Goal: Task Accomplishment & Management: Use online tool/utility

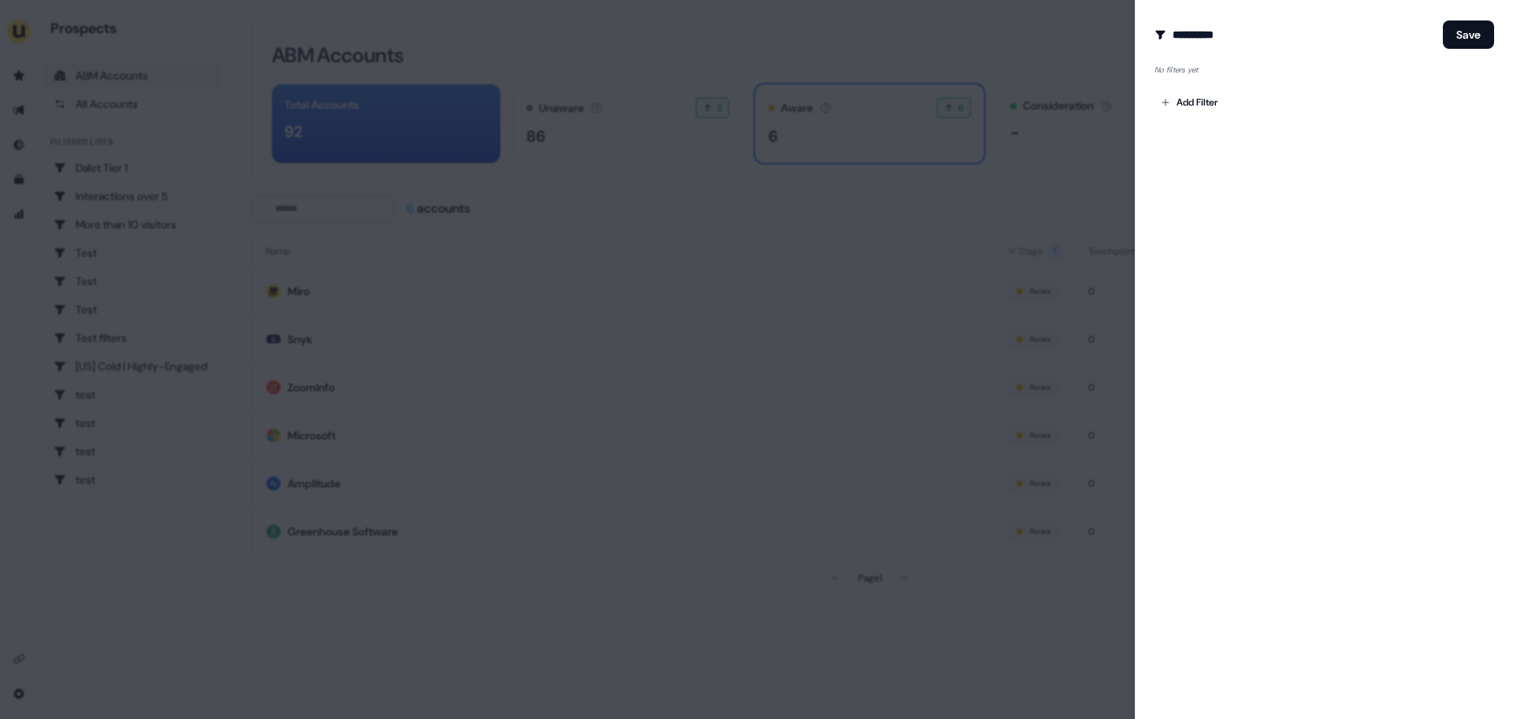
click at [1003, 241] on div at bounding box center [756, 359] width 1513 height 719
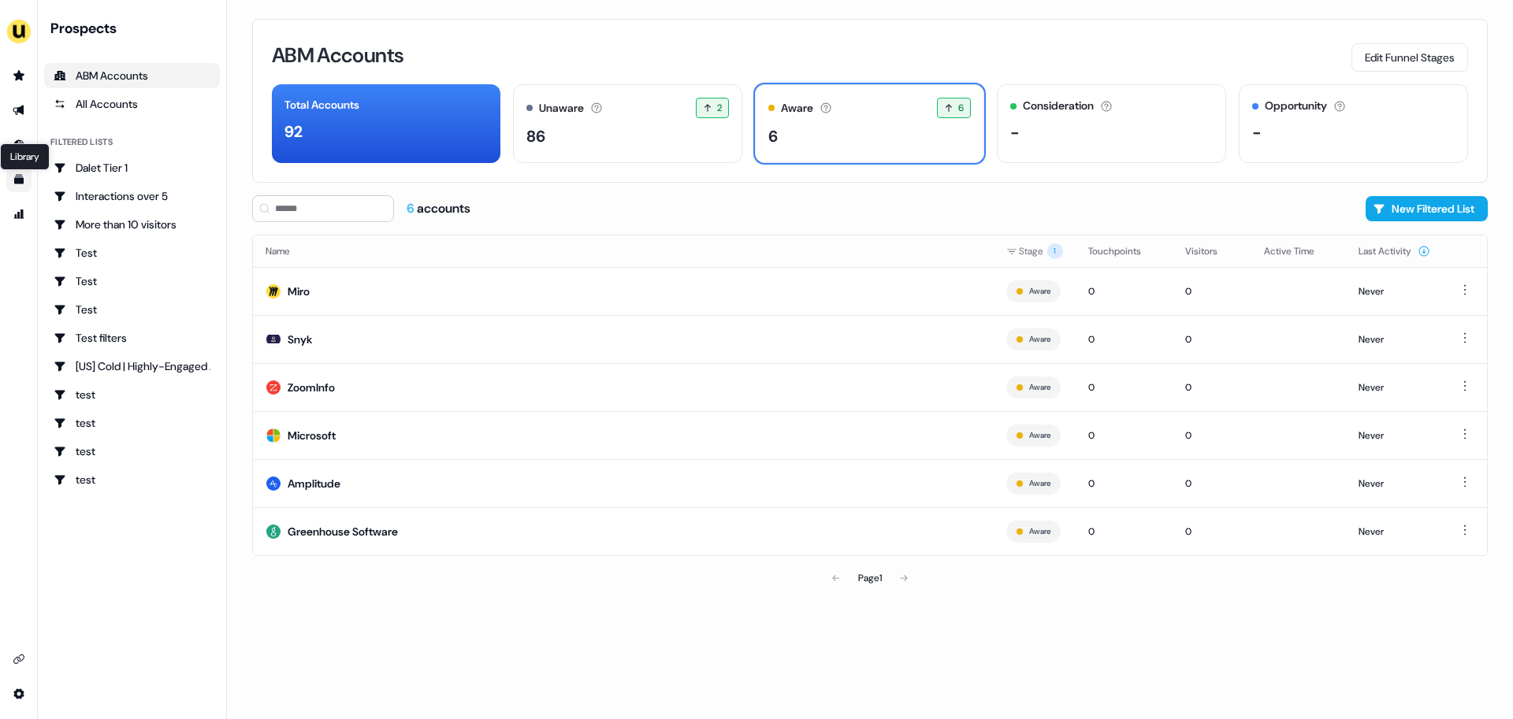
click at [17, 181] on icon "Go to templates" at bounding box center [18, 179] width 9 height 9
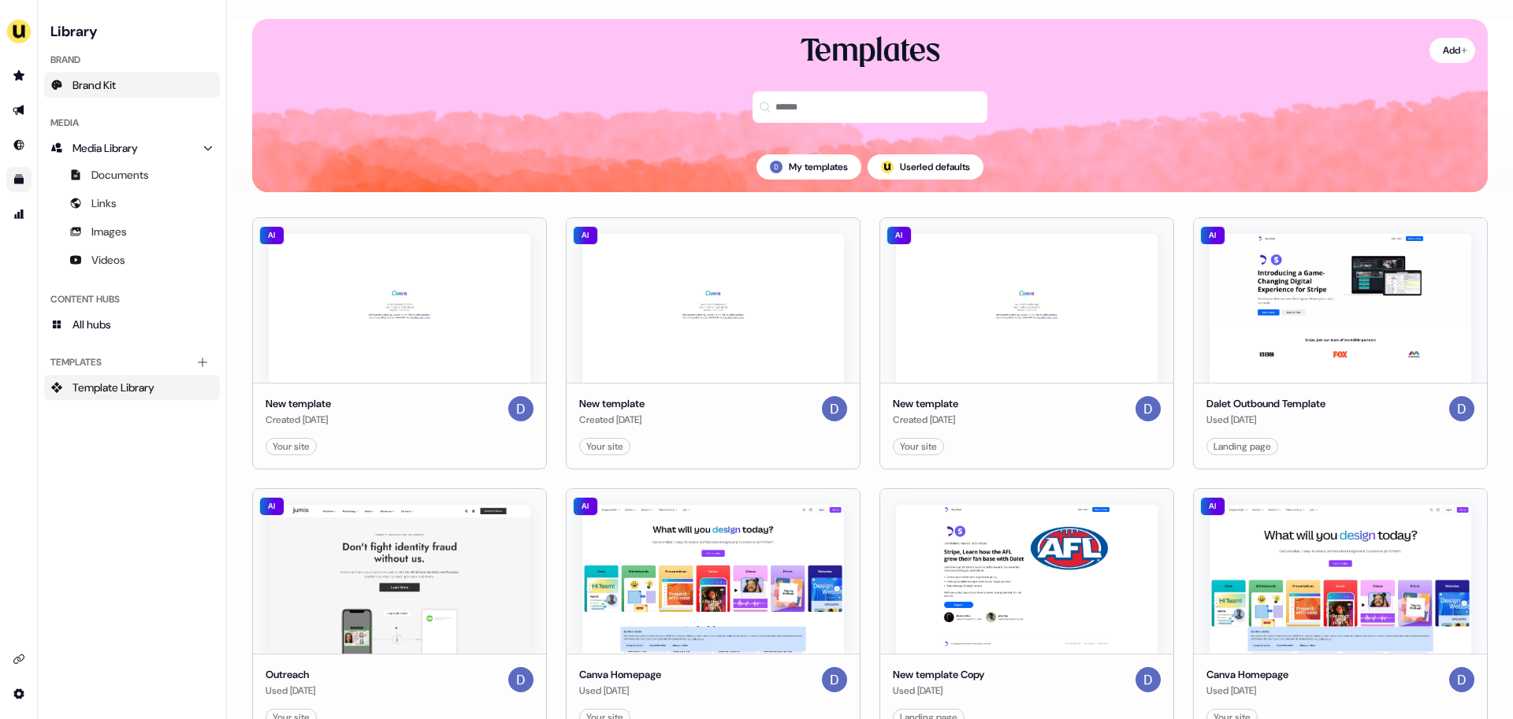
click at [122, 85] on link "Brand Kit" at bounding box center [132, 84] width 176 height 25
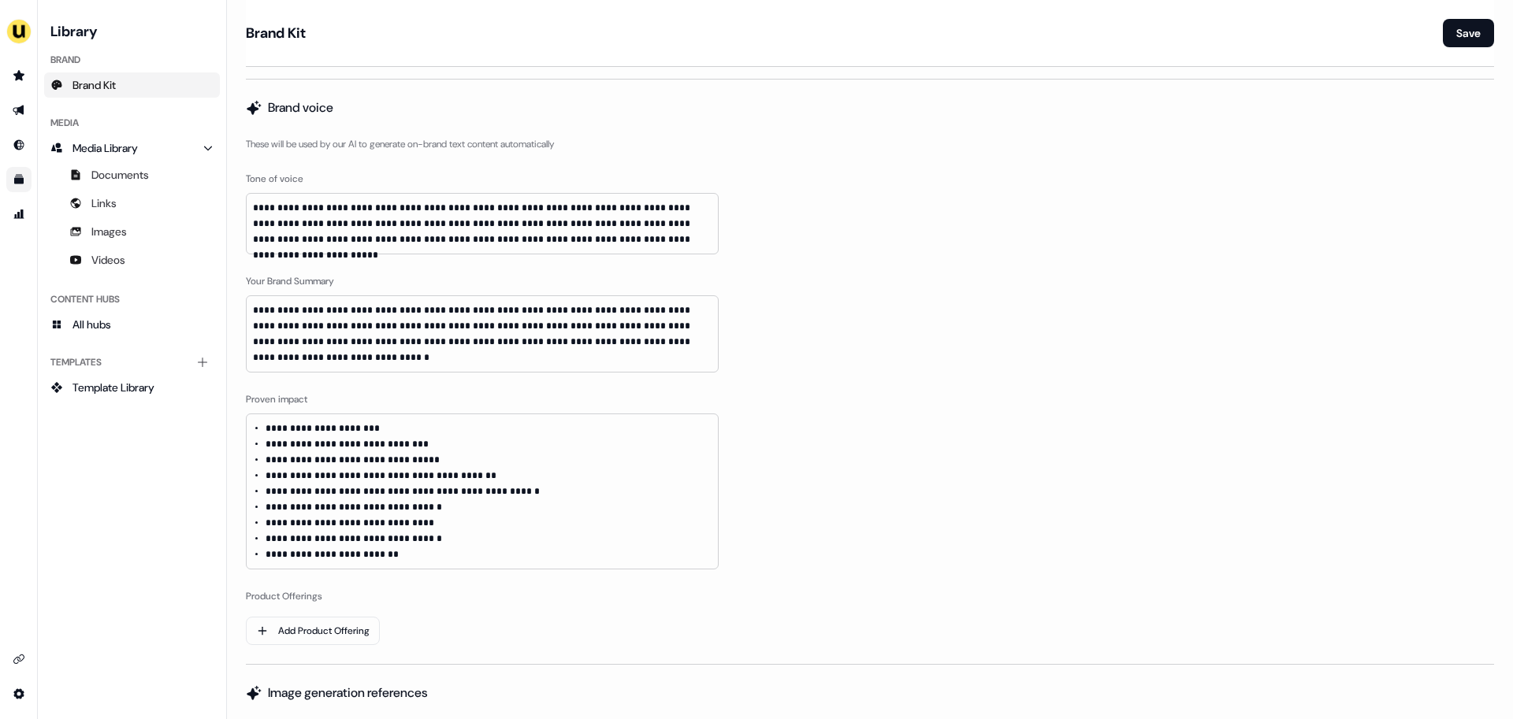
scroll to position [663, 0]
click at [167, 525] on div "Library Brand Brand Kit Media Media Library Documents Links Images Videos Conte…" at bounding box center [132, 359] width 176 height 681
click at [21, 110] on icon "Go to outbound experience" at bounding box center [18, 111] width 11 height 10
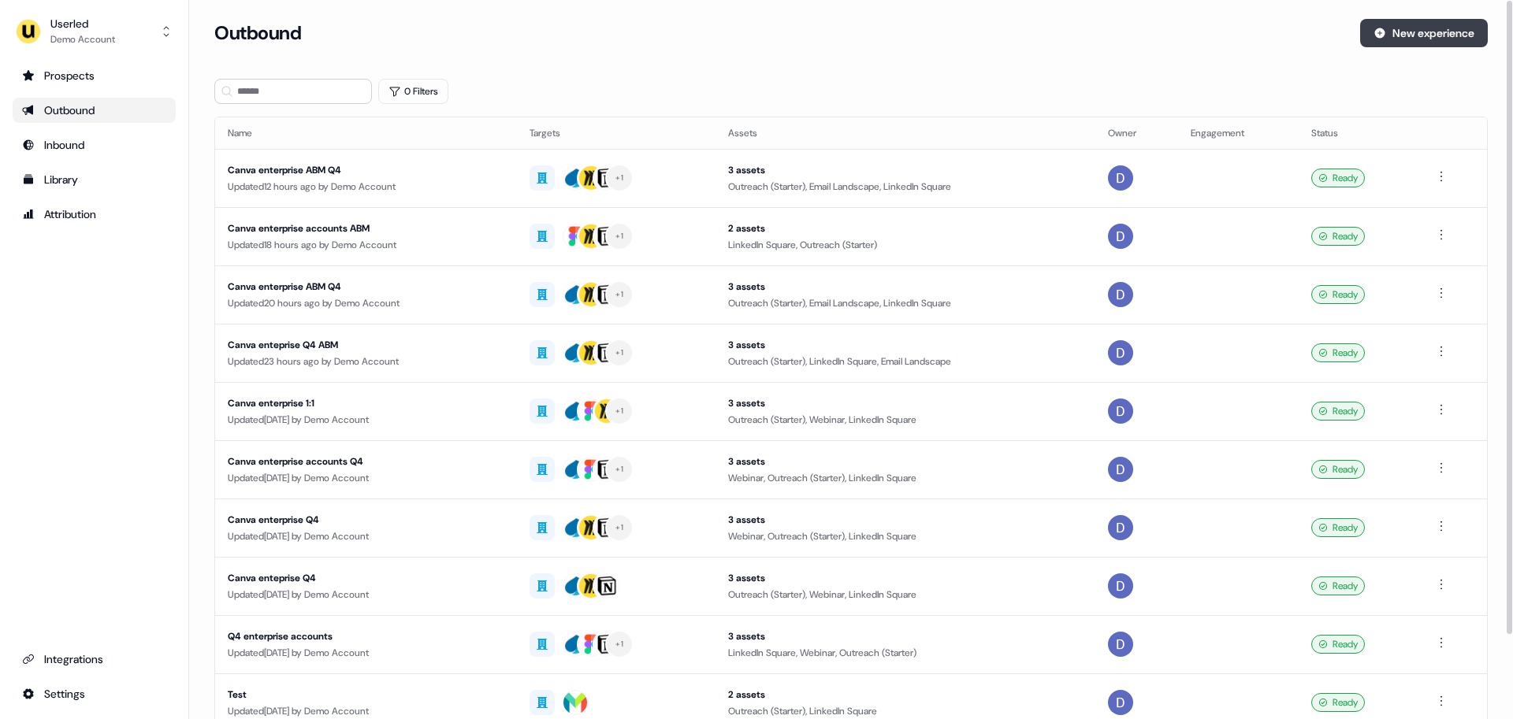
click at [1450, 39] on button "New experience" at bounding box center [1424, 33] width 128 height 28
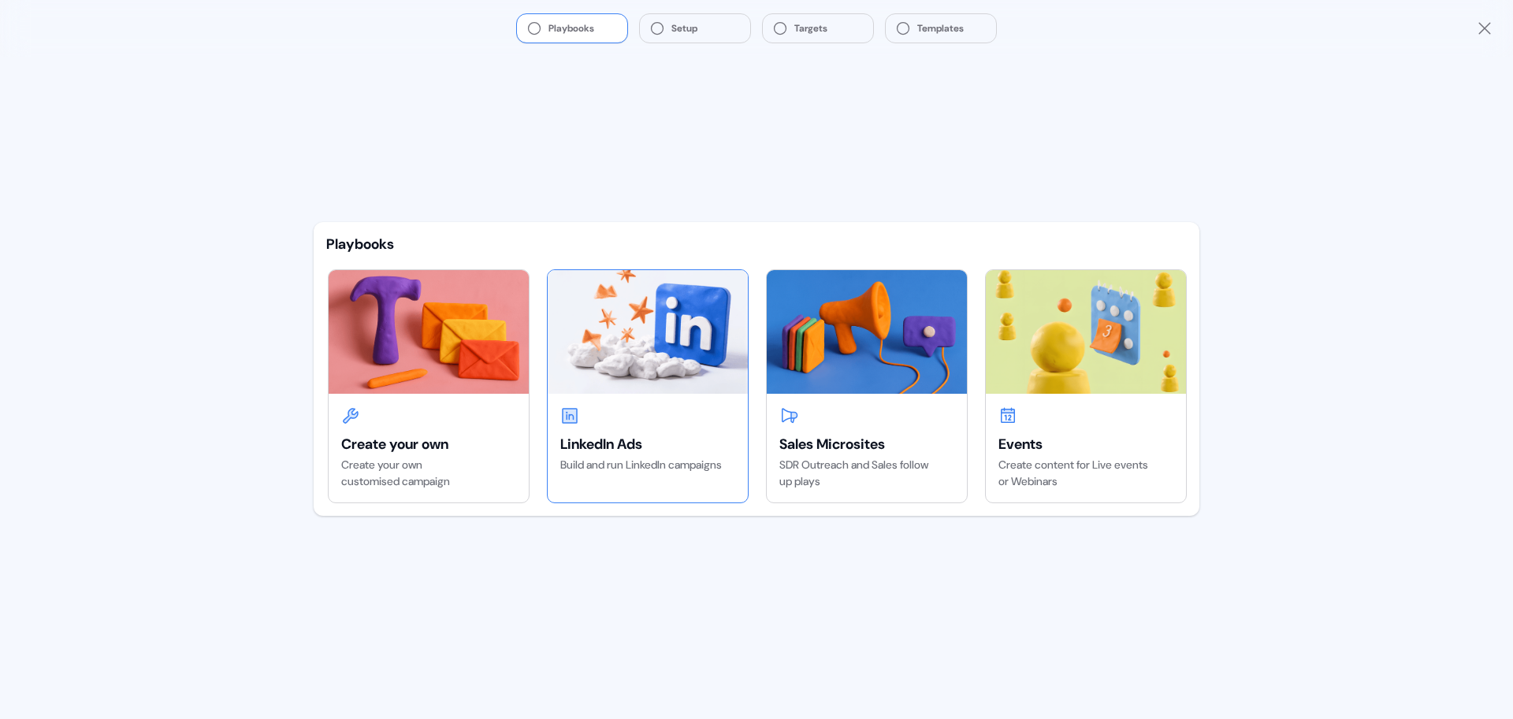
click at [616, 385] on img at bounding box center [648, 331] width 200 height 123
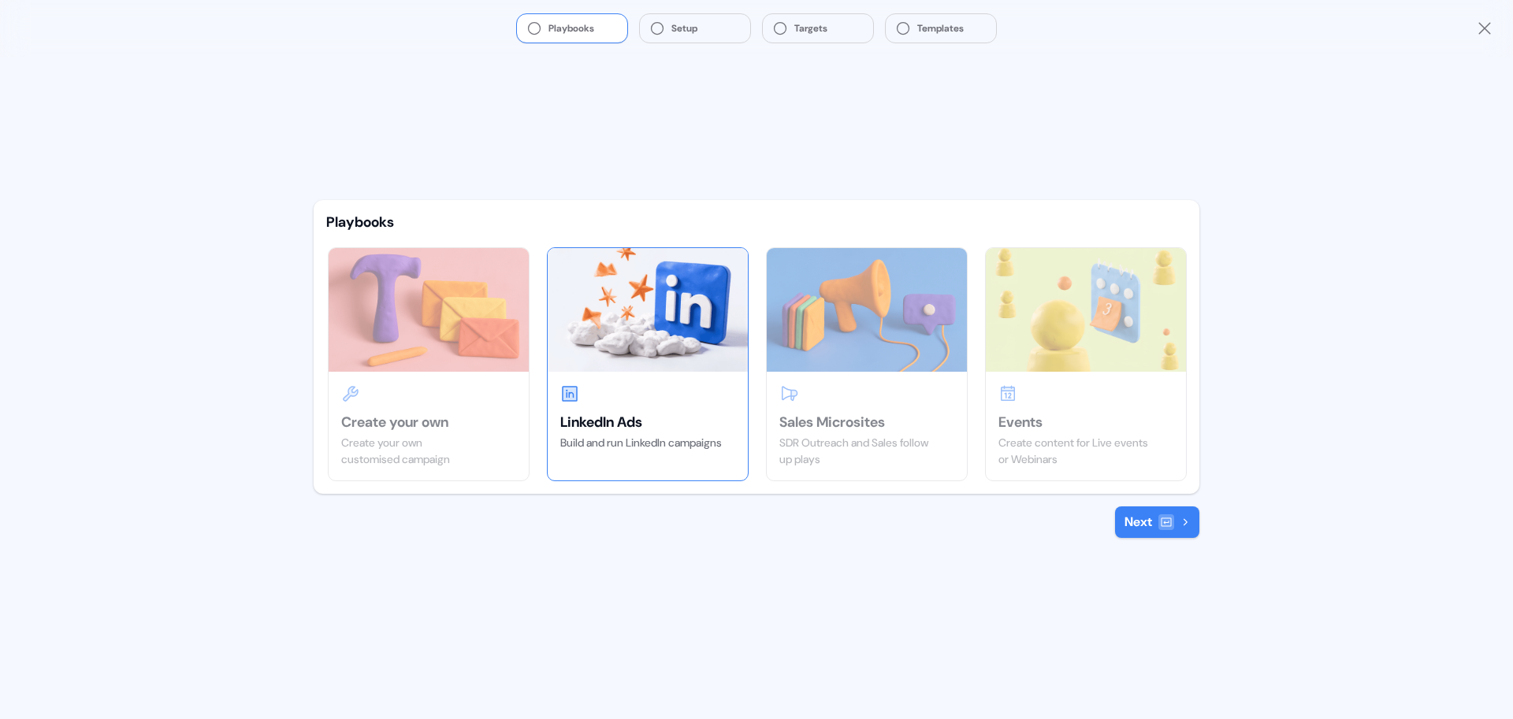
click at [1159, 528] on div at bounding box center [1166, 522] width 16 height 16
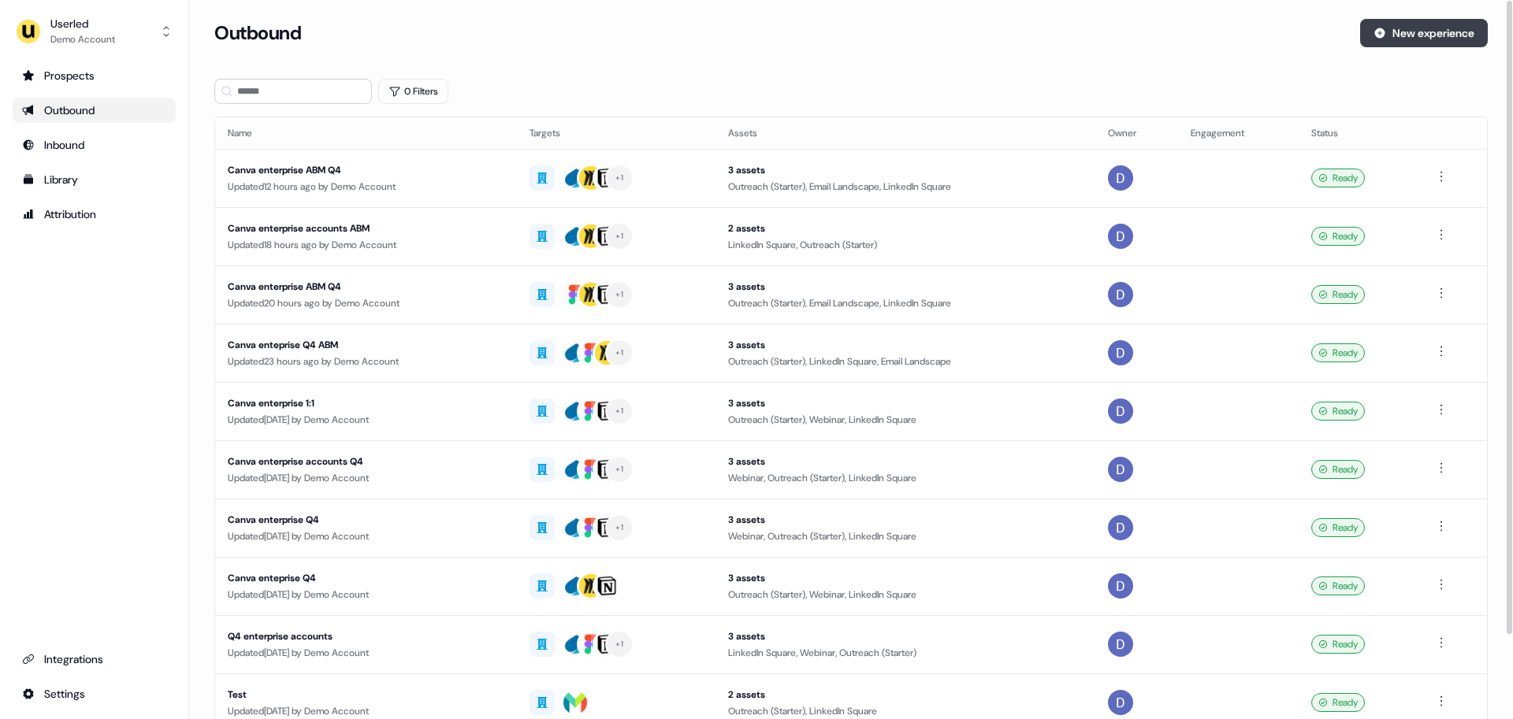
click at [1435, 28] on button "New experience" at bounding box center [1424, 33] width 128 height 28
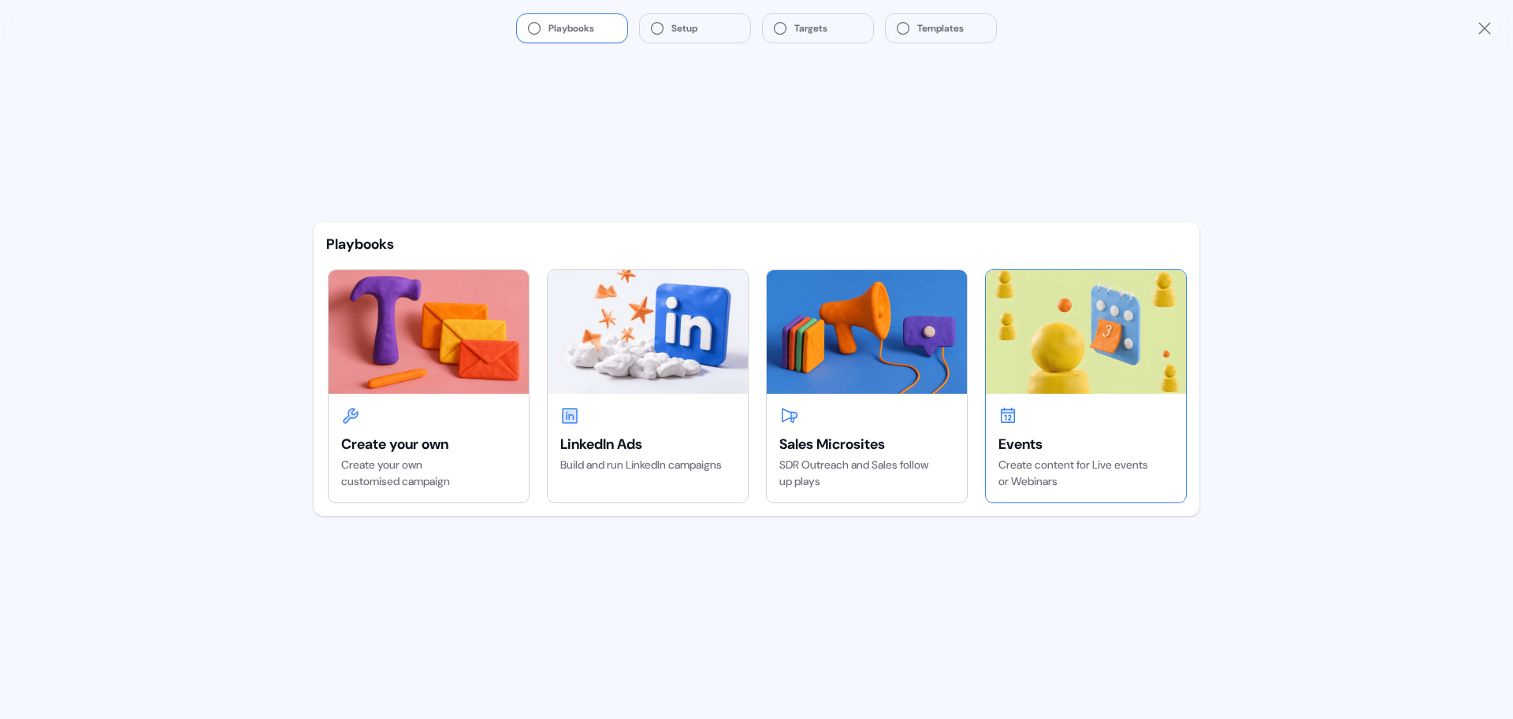
click at [1060, 335] on img at bounding box center [1086, 331] width 200 height 123
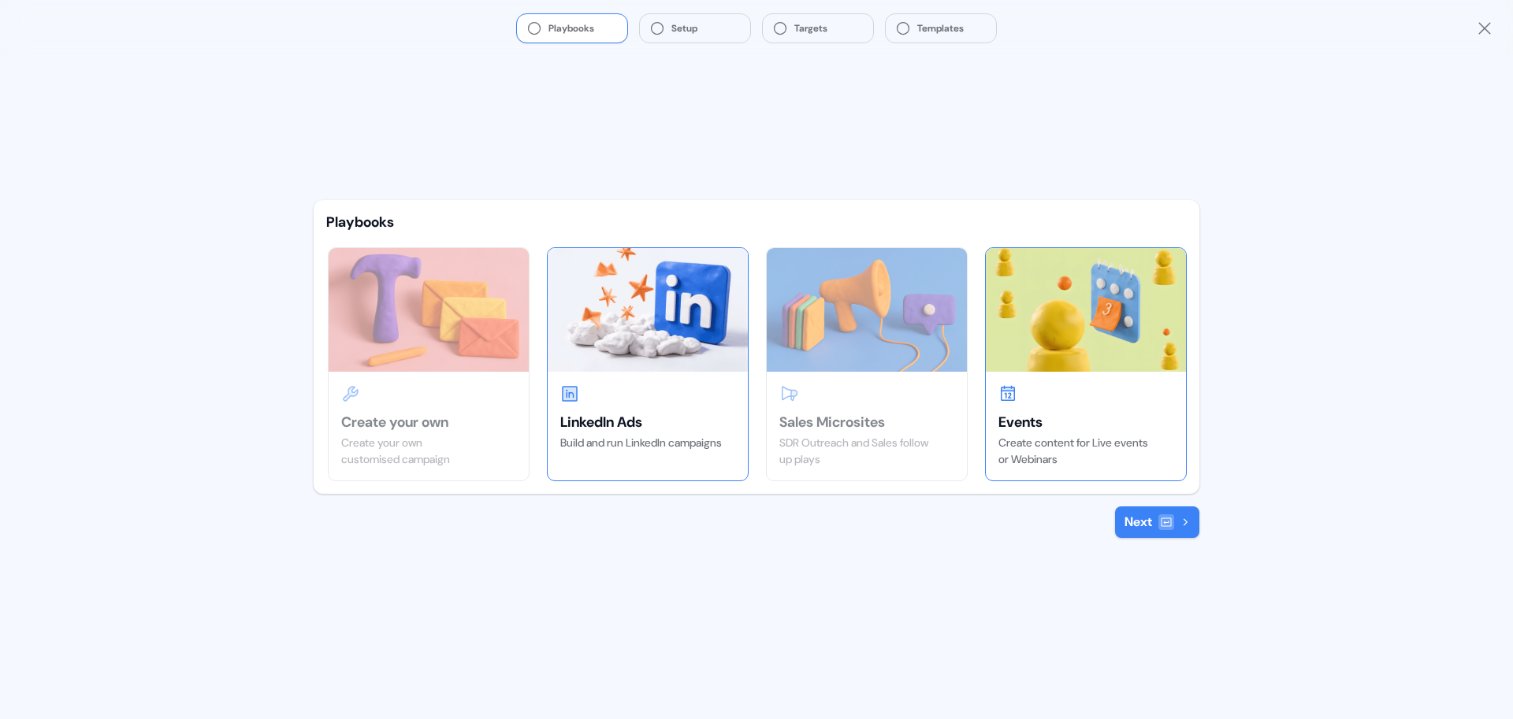
click at [676, 288] on img at bounding box center [648, 309] width 200 height 123
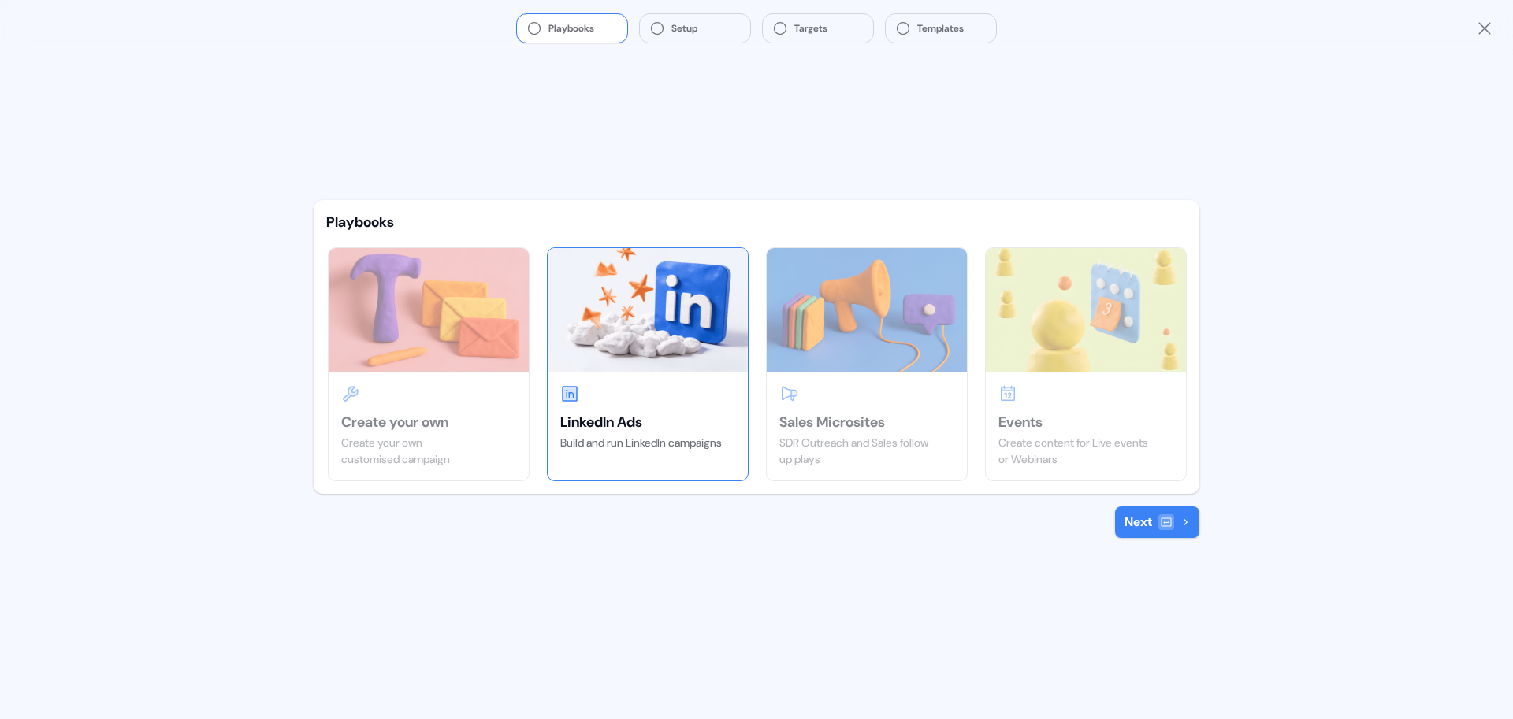
click at [1148, 513] on button "Next" at bounding box center [1157, 523] width 84 height 32
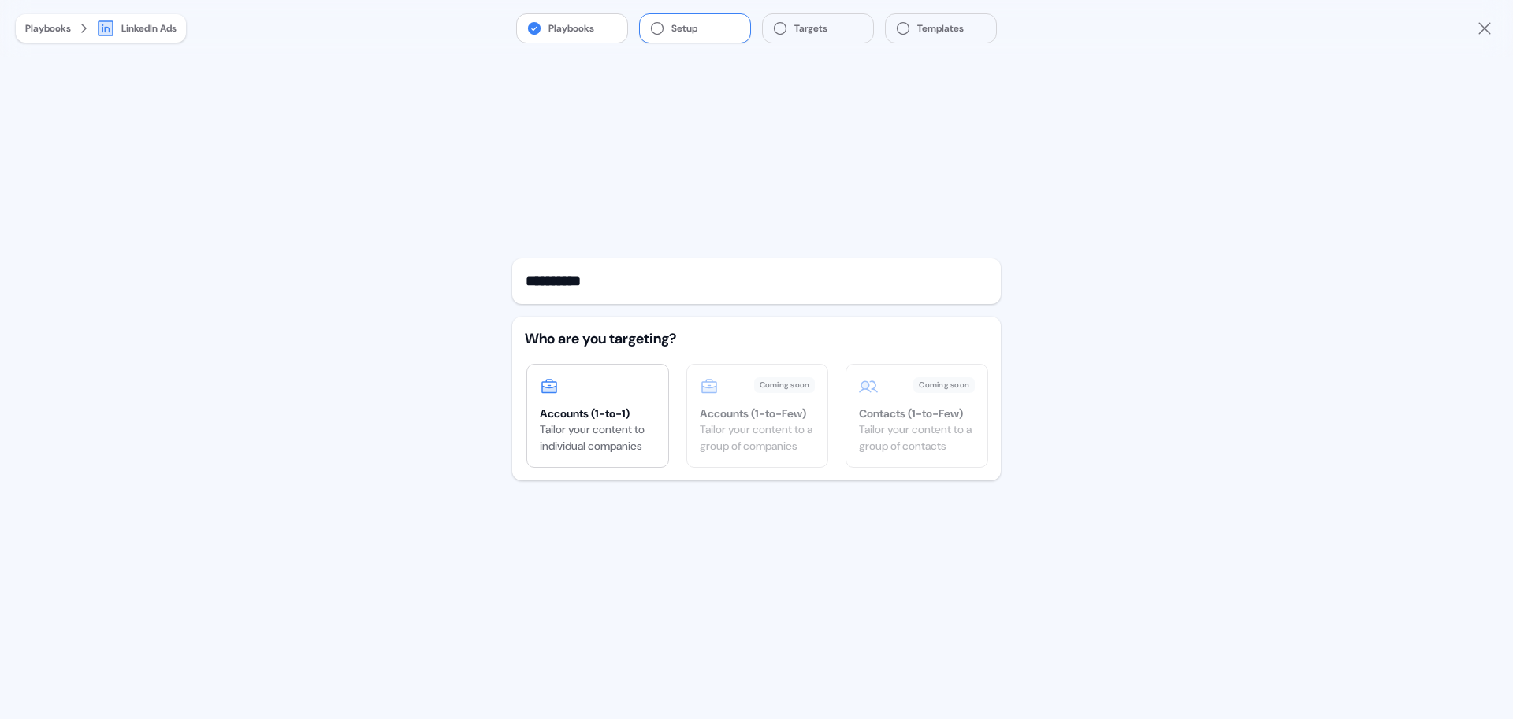
type input "**********"
click at [752, 427] on div "Tailor your content to a group of companies" at bounding box center [758, 437] width 116 height 33
click at [591, 418] on div "Accounts (1-to-1)" at bounding box center [598, 414] width 116 height 16
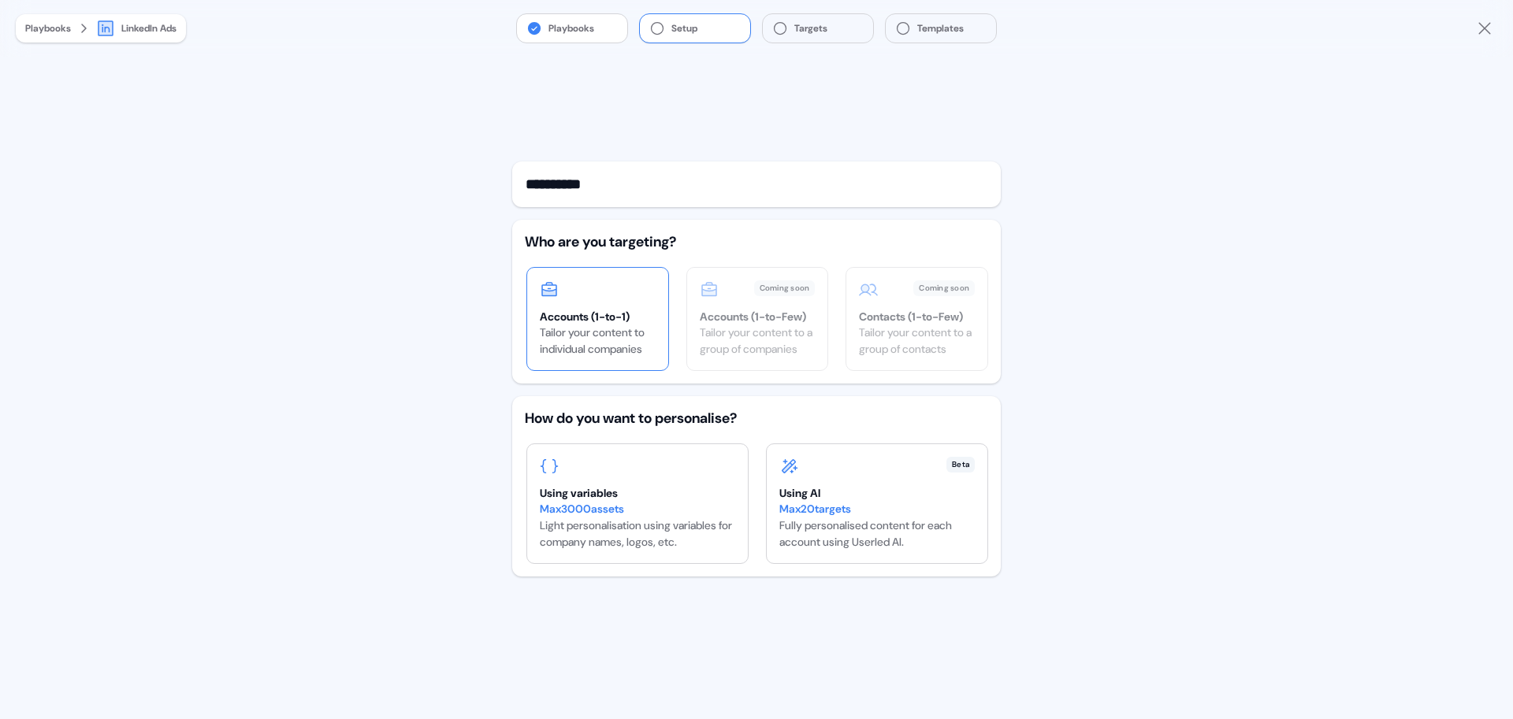
click at [707, 416] on div "How do you want to personalise?" at bounding box center [756, 418] width 463 height 19
click at [767, 412] on div "How do you want to personalise?" at bounding box center [756, 418] width 463 height 19
click at [648, 542] on div "Max 3000 assets Light personalisation using variables for company names, logos,…" at bounding box center [637, 526] width 195 height 50
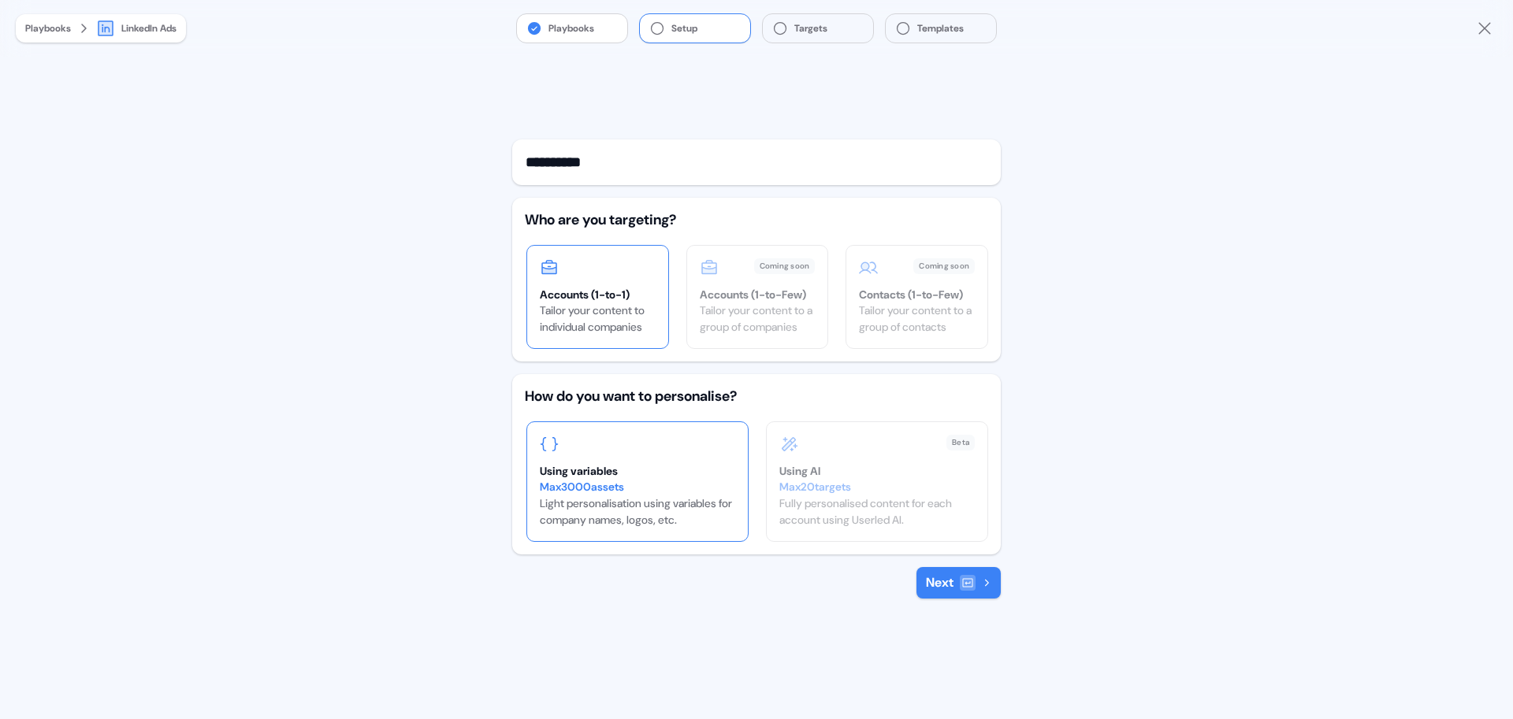
click at [971, 580] on icon at bounding box center [967, 583] width 13 height 13
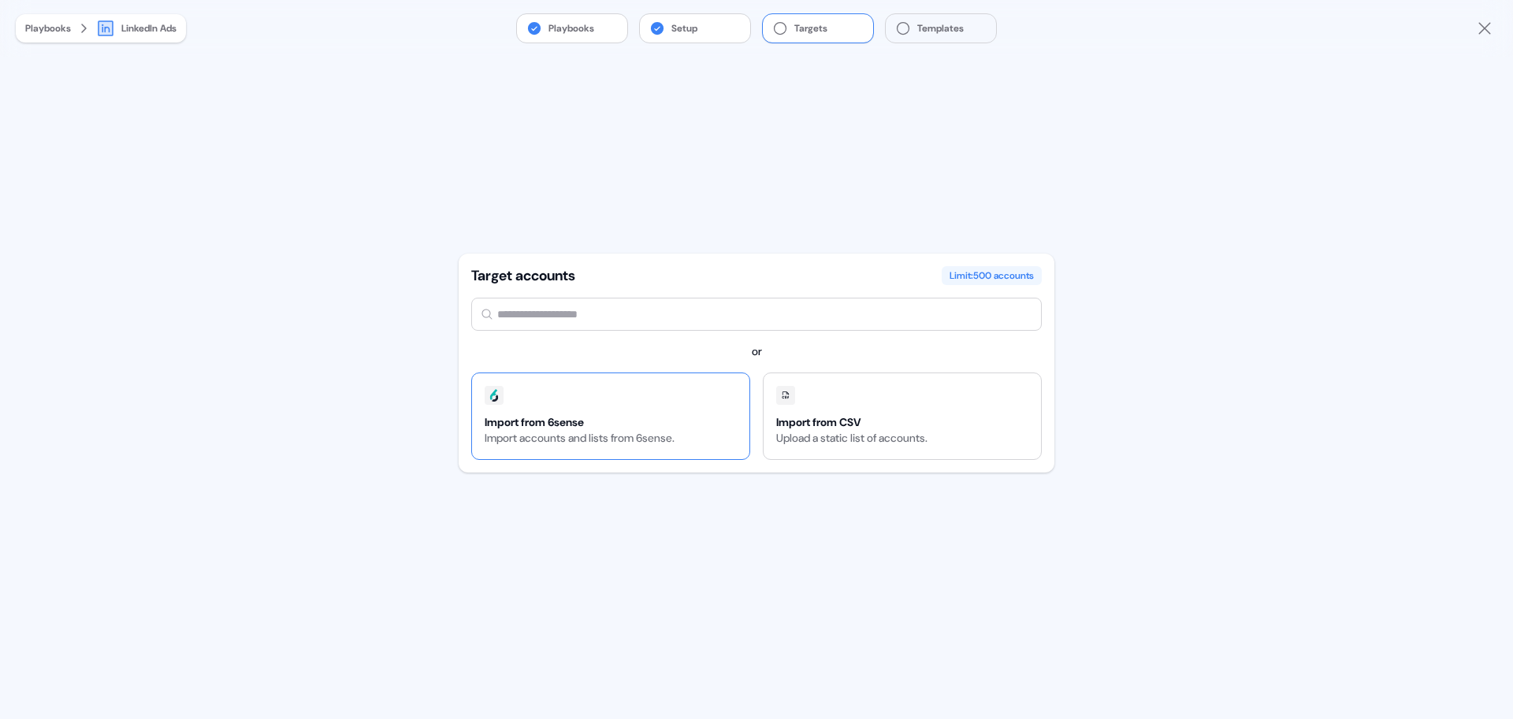
click at [574, 413] on div "Import from 6sense Import accounts and lists from 6sense." at bounding box center [579, 416] width 215 height 86
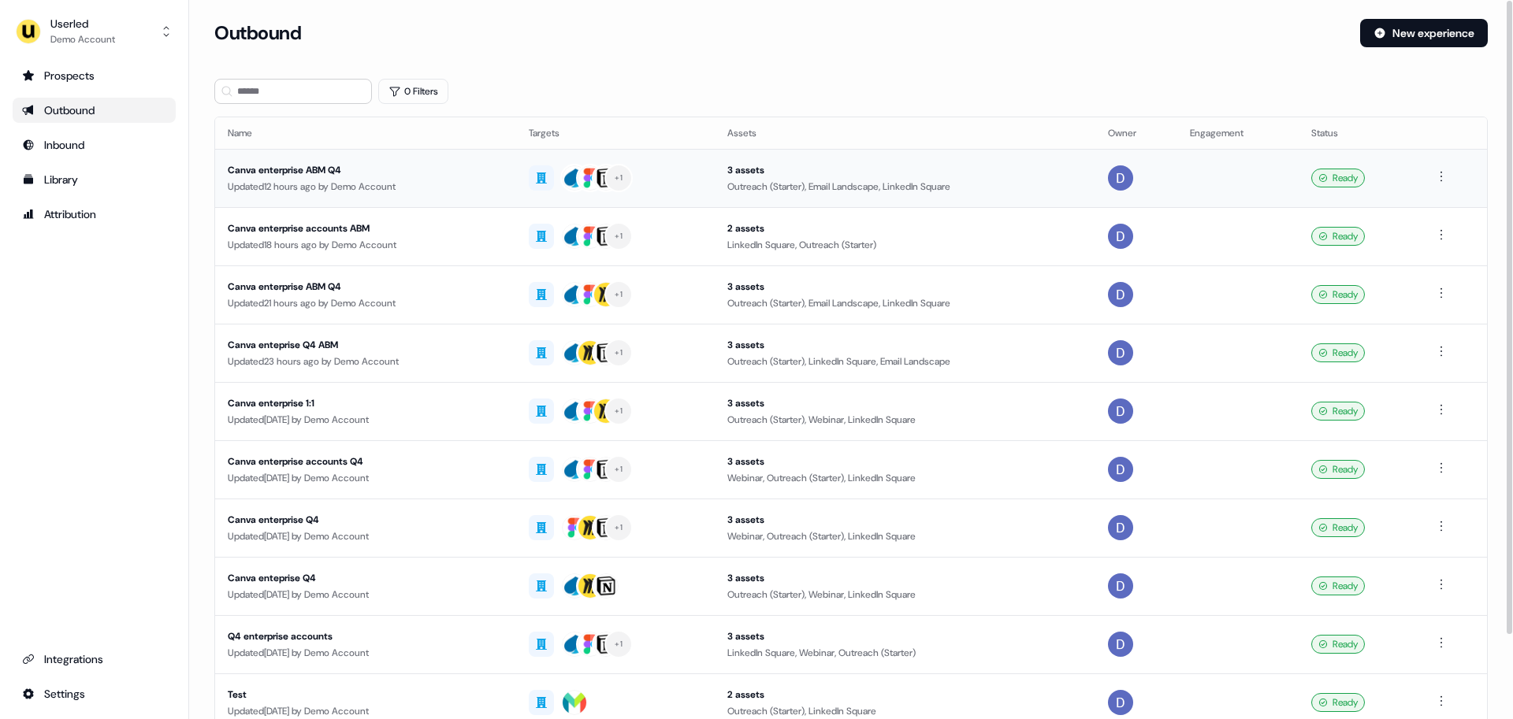
click at [314, 171] on div "Canva enterprise ABM Q4" at bounding box center [366, 170] width 276 height 16
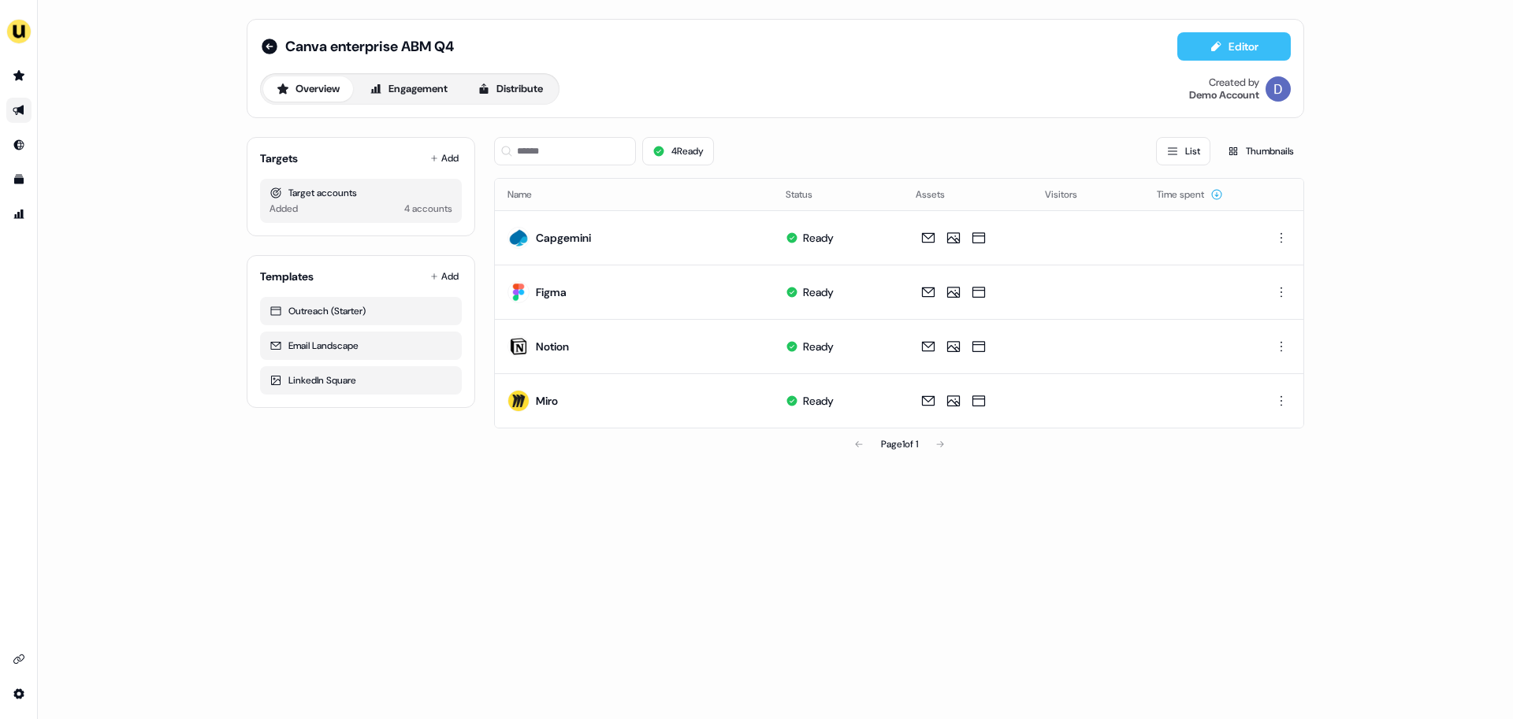
click at [1243, 44] on button "Editor" at bounding box center [1233, 46] width 113 height 28
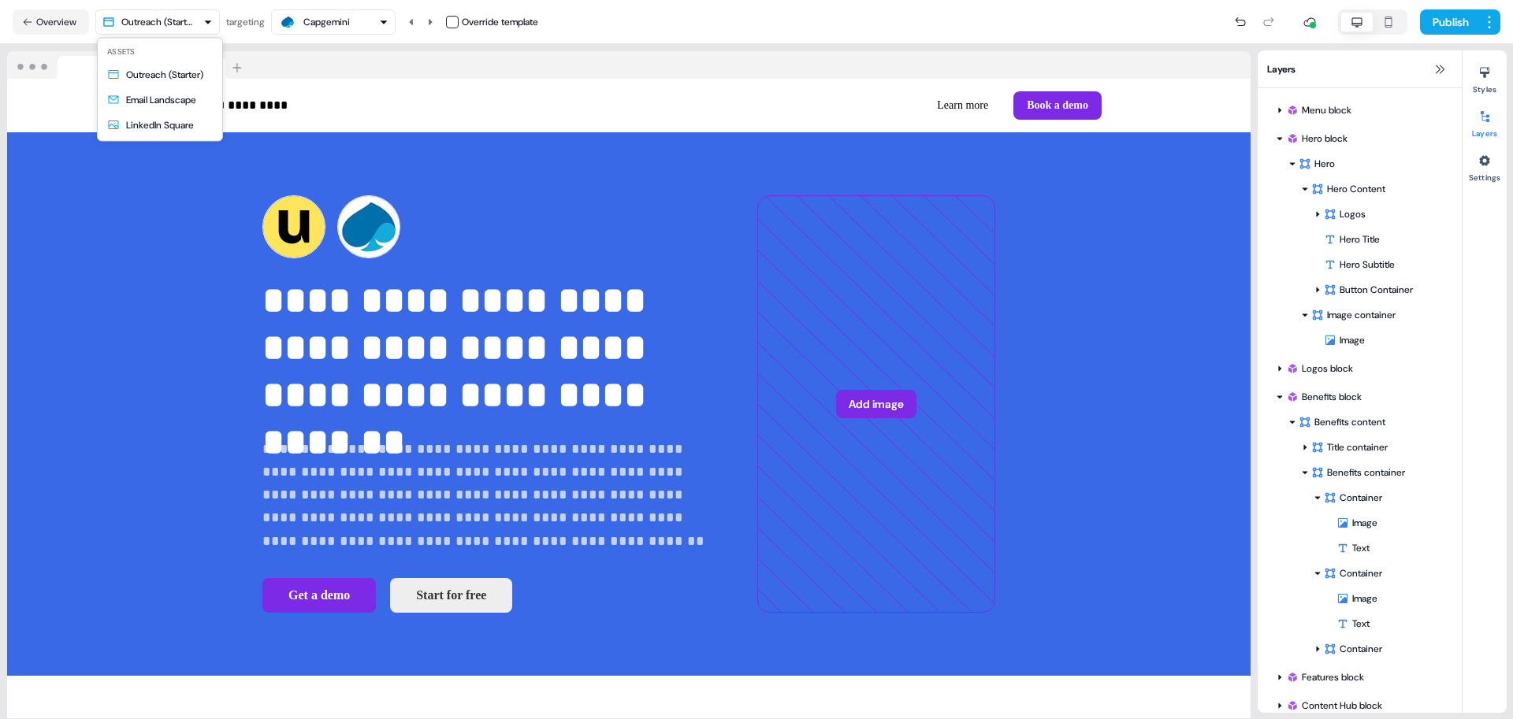
click at [159, 19] on html "**********" at bounding box center [756, 359] width 1513 height 719
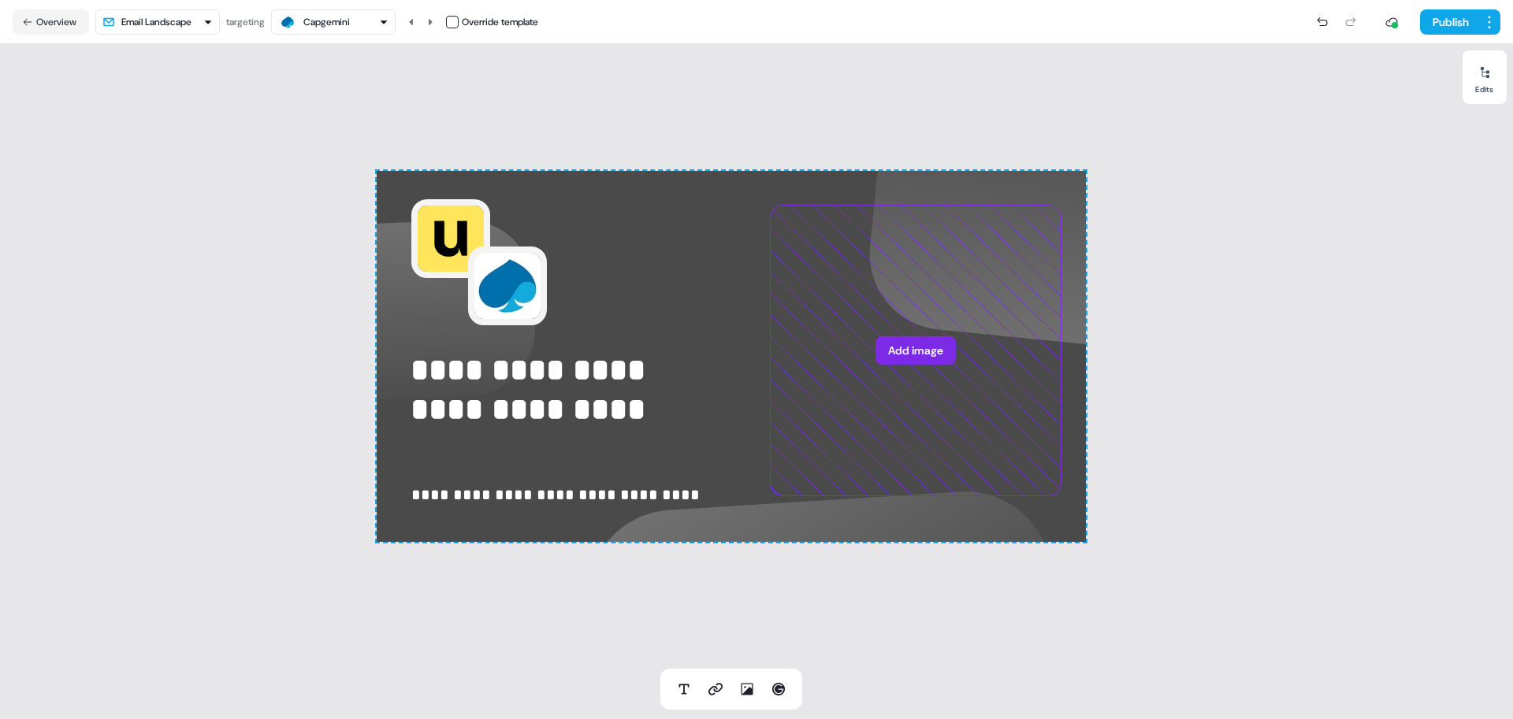
click at [137, 23] on html "**********" at bounding box center [756, 359] width 1513 height 719
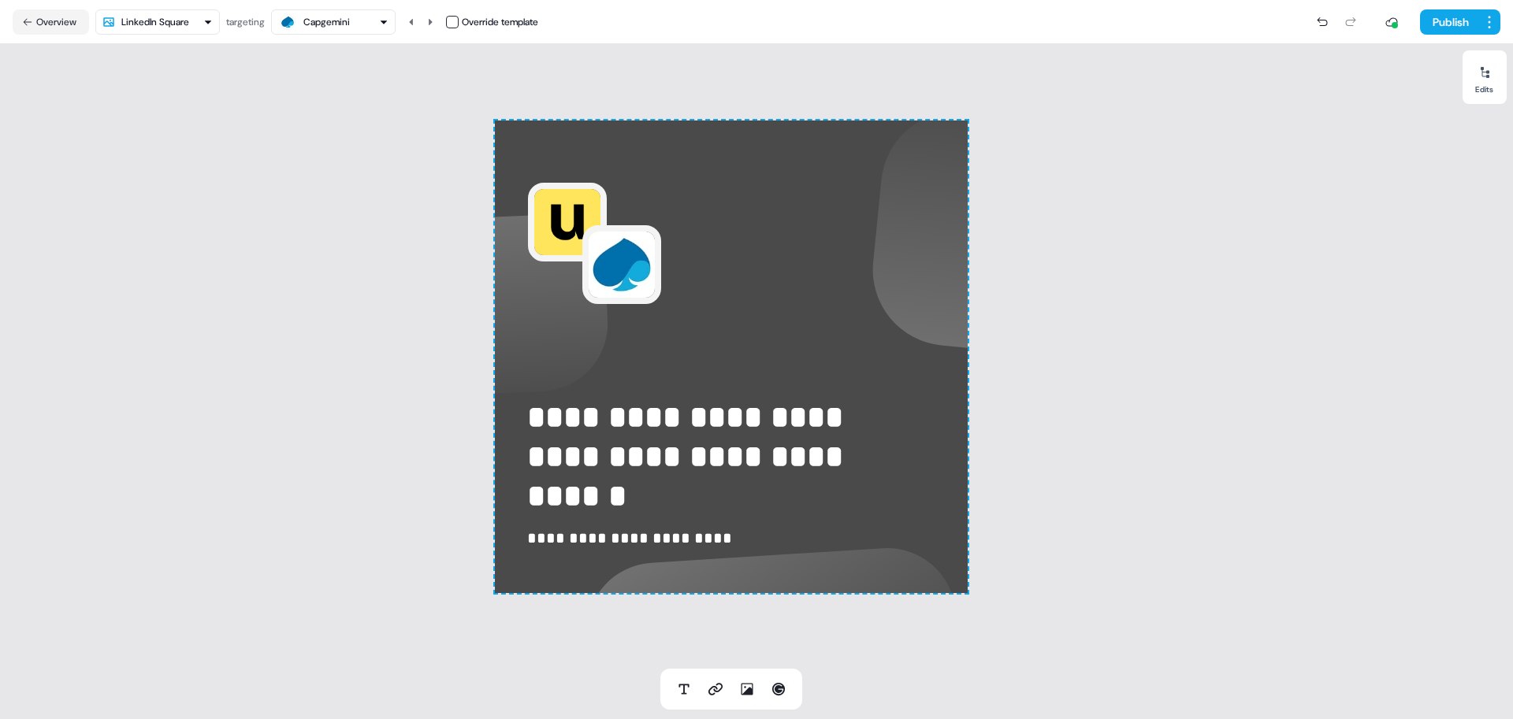
click at [157, 17] on html "**********" at bounding box center [756, 359] width 1513 height 719
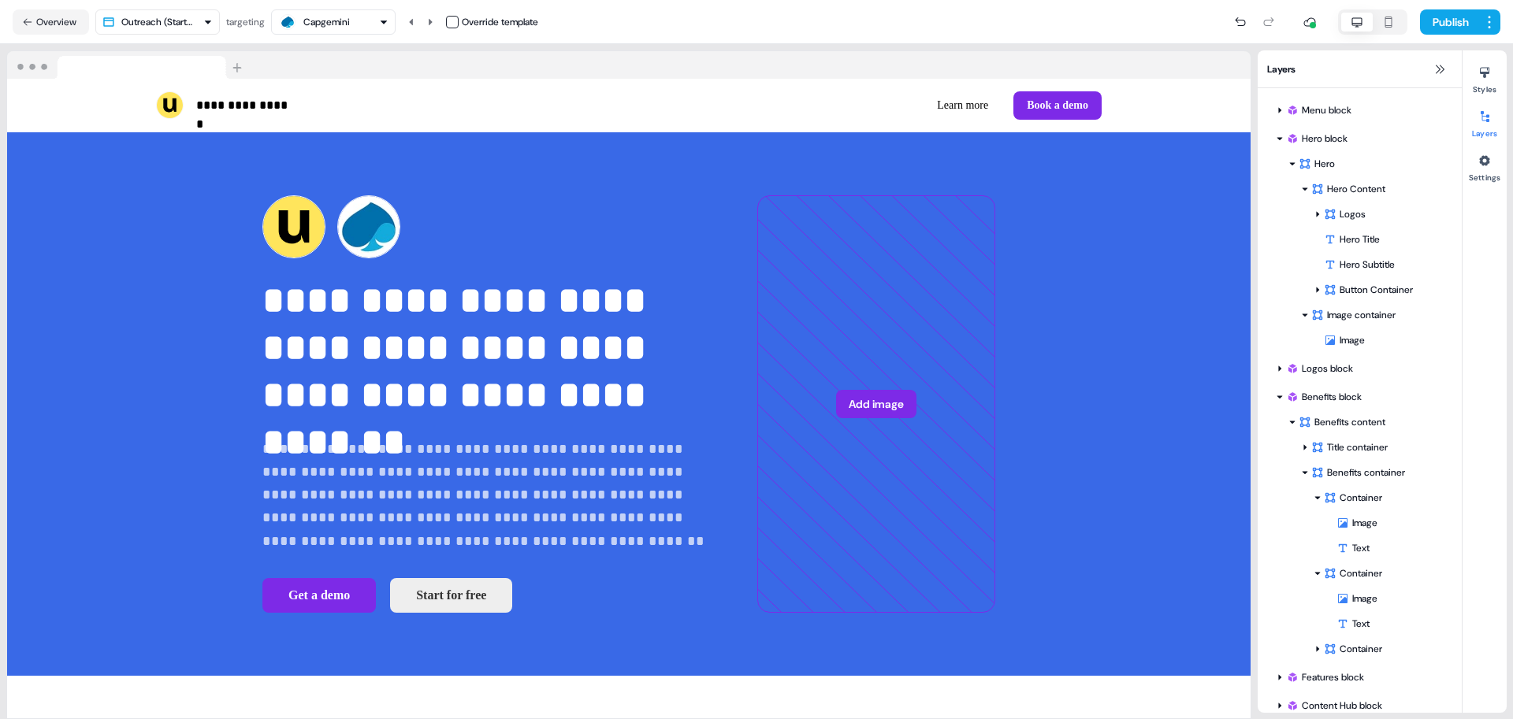
click at [344, 25] on div "Capgemini" at bounding box center [326, 22] width 46 height 16
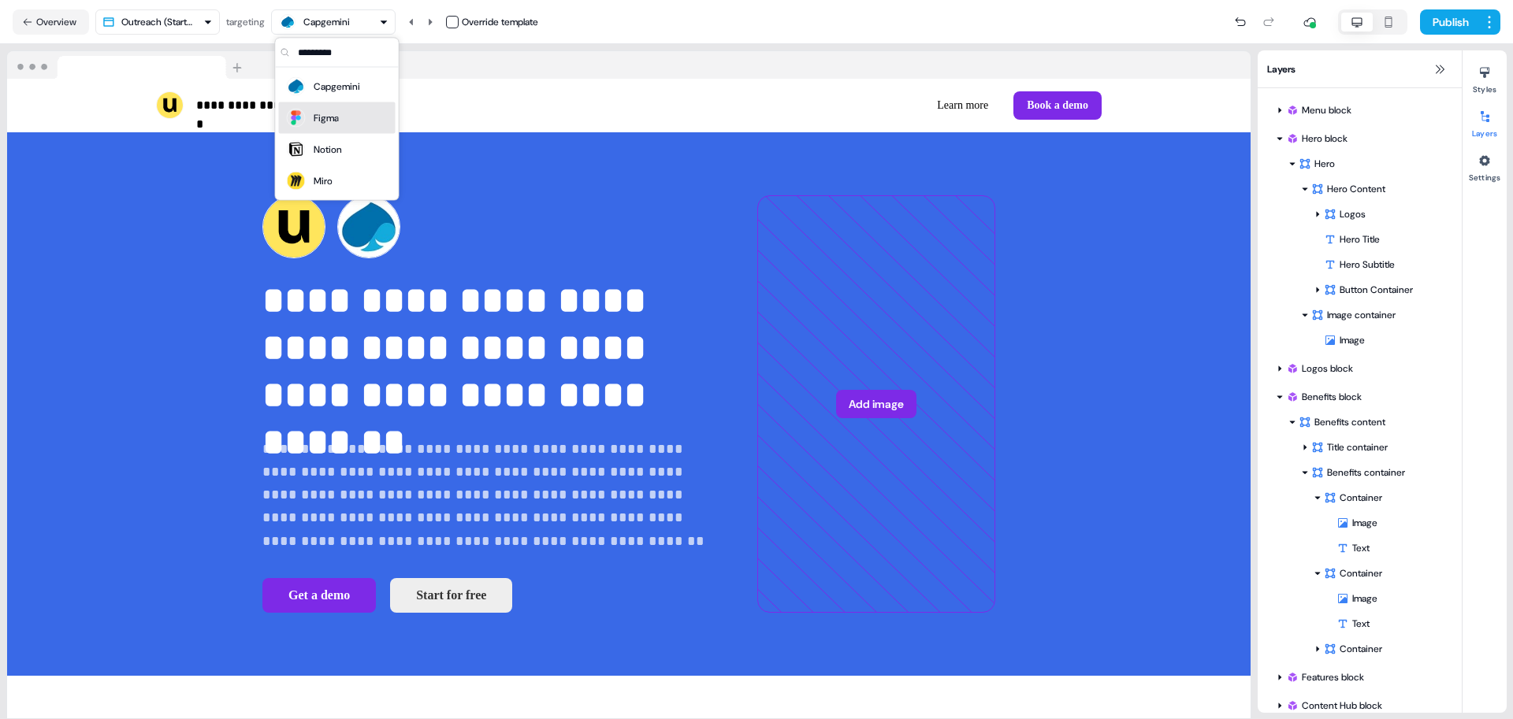
click at [325, 113] on div "Figma" at bounding box center [326, 118] width 25 height 16
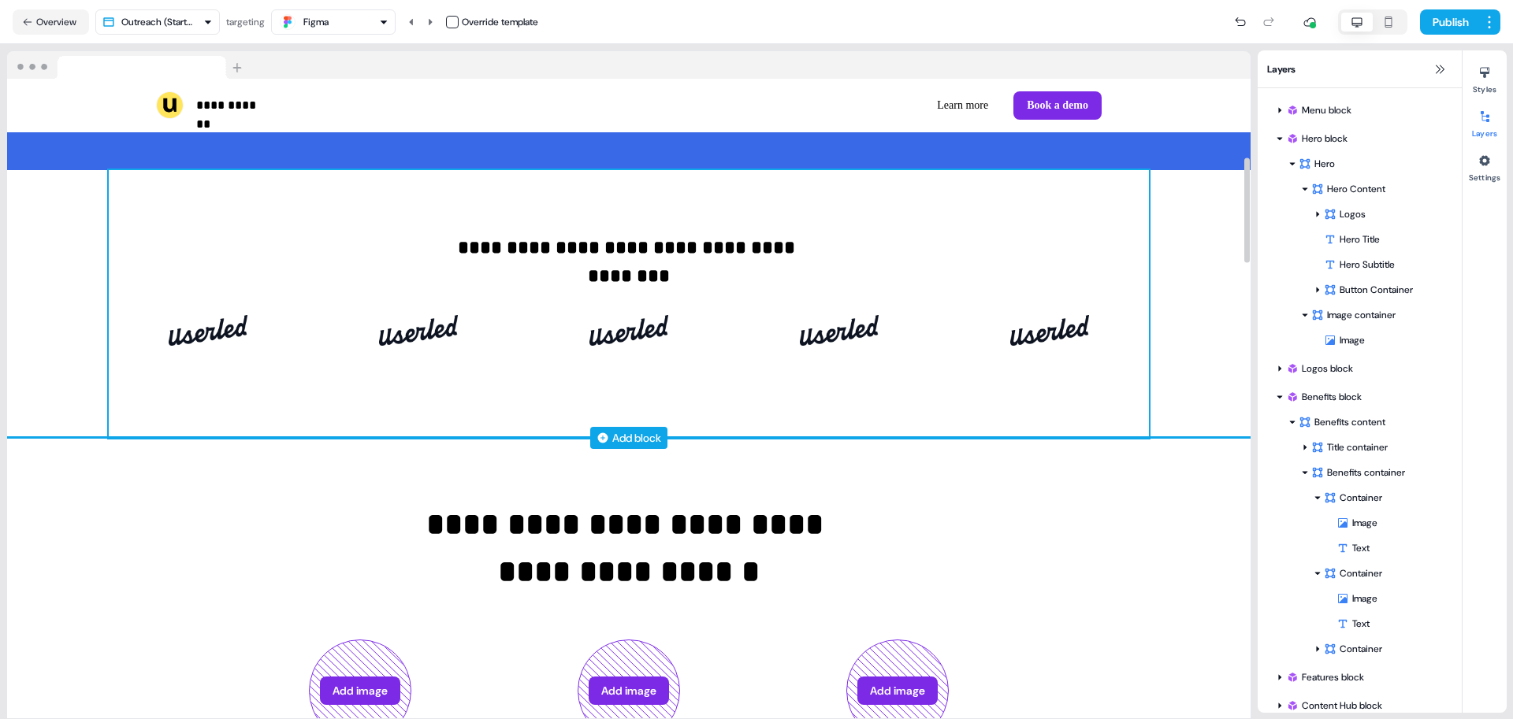
scroll to position [473, 0]
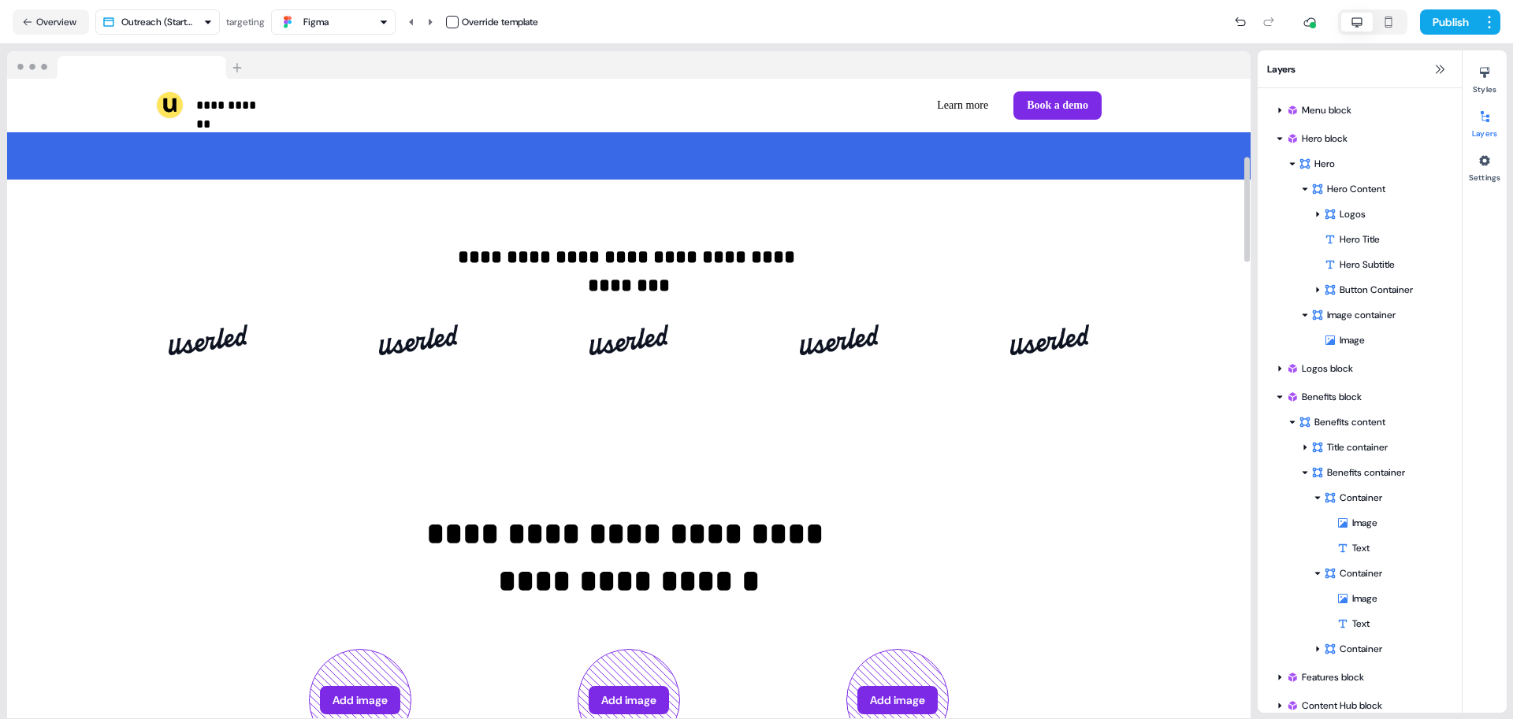
click at [622, 33] on div "Publish" at bounding box center [1019, 22] width 962 height 32
click at [62, 22] on button "Overview" at bounding box center [51, 21] width 76 height 25
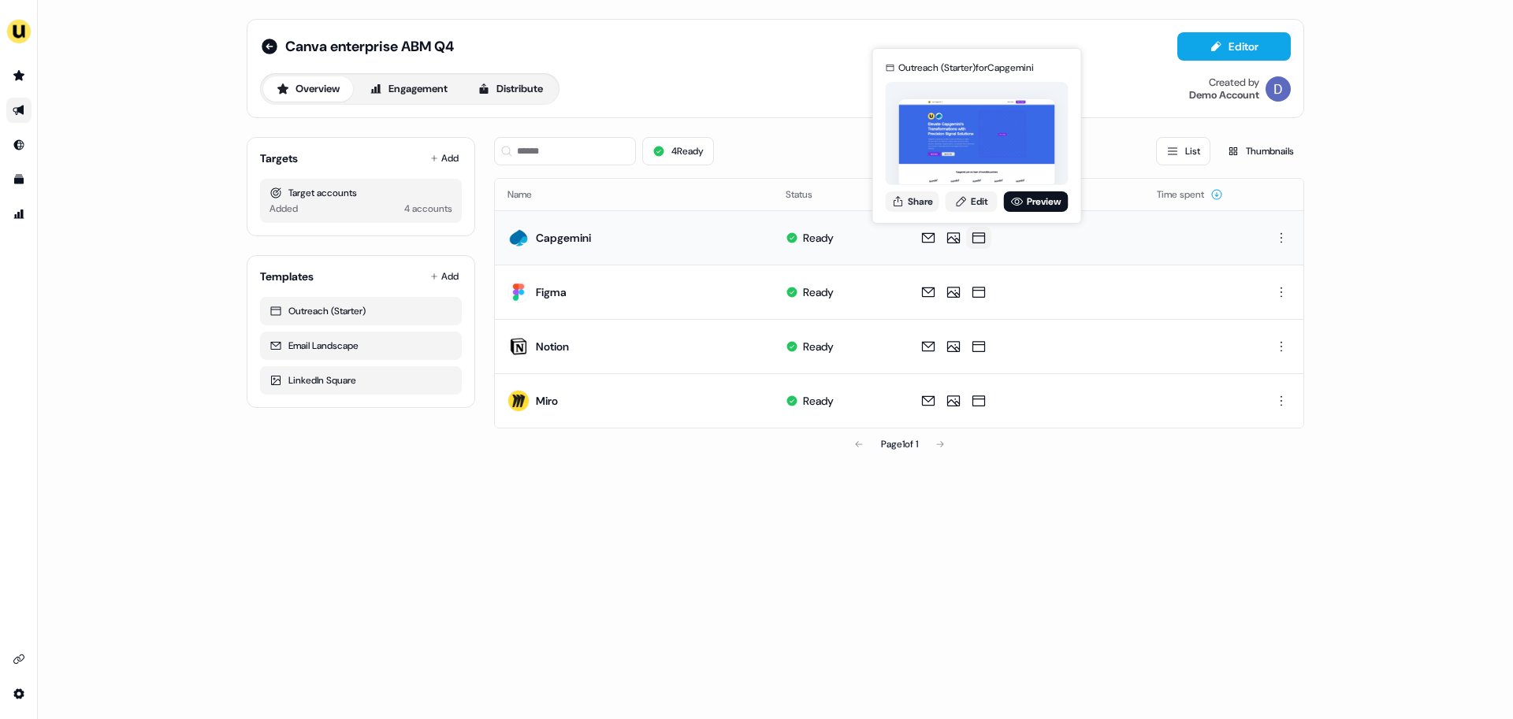
click at [971, 237] on icon at bounding box center [978, 238] width 19 height 16
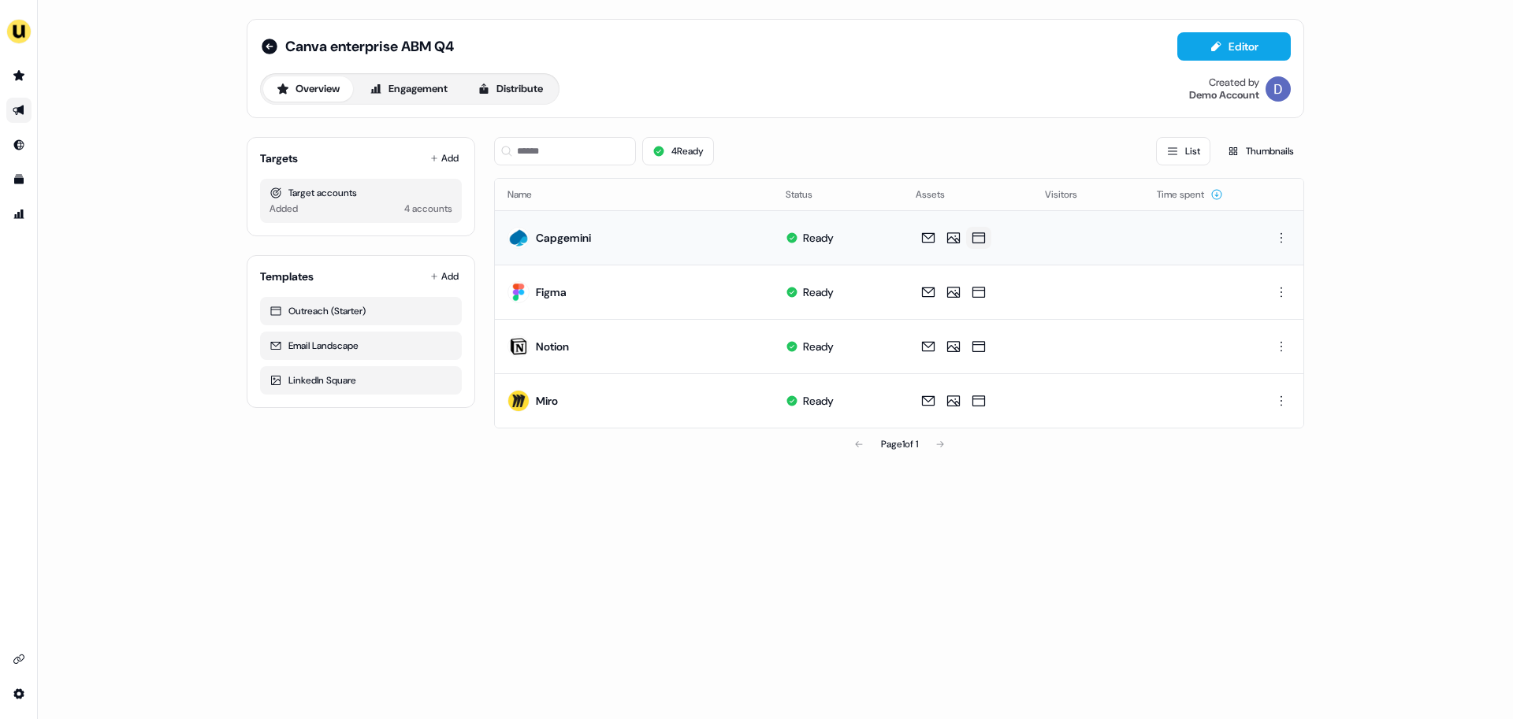
click at [973, 236] on icon at bounding box center [978, 237] width 13 height 11
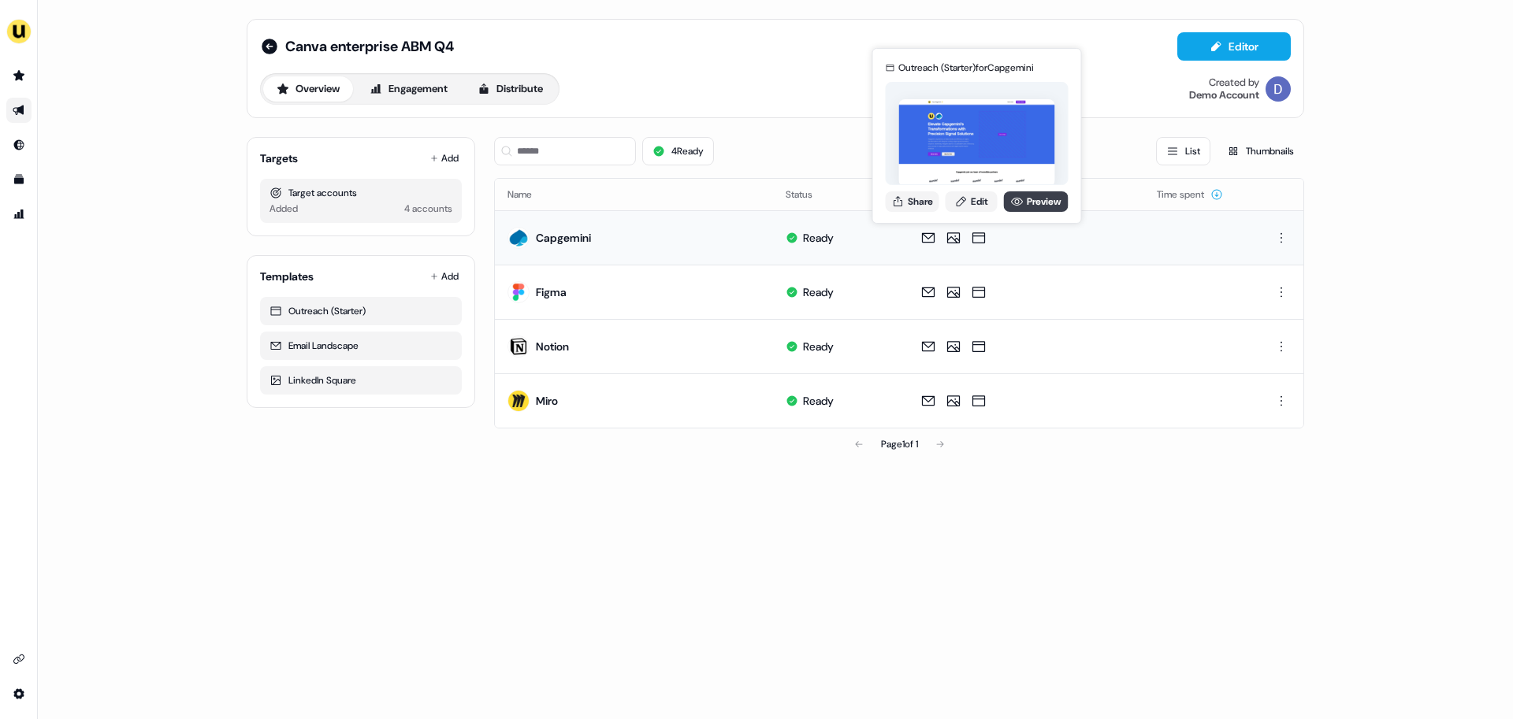
click at [1025, 203] on link "Preview" at bounding box center [1036, 201] width 65 height 20
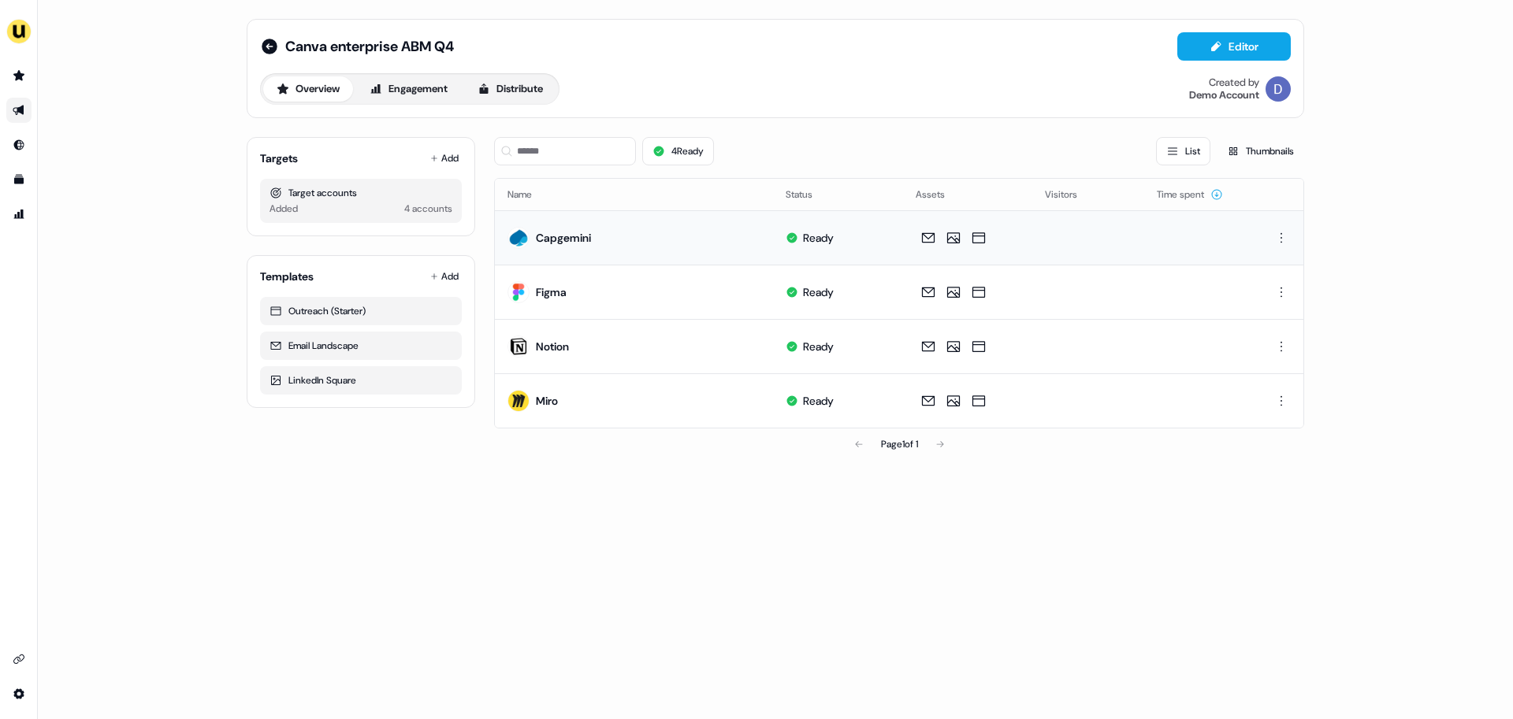
click at [444, 518] on div "Canva enterprise ABM Q4 Editor Overview Engagement Distribute Created by Demo A…" at bounding box center [775, 359] width 1475 height 719
click at [131, 138] on div "Canva enterprise ABM Q4 Editor Overview Engagement Distribute Created by Demo A…" at bounding box center [775, 359] width 1475 height 719
click at [99, 184] on div "Canva enterprise ABM Q4 Editor Overview Engagement Distribute Created by Demo A…" at bounding box center [775, 359] width 1475 height 719
click at [8, 172] on link "Go to templates" at bounding box center [18, 179] width 25 height 25
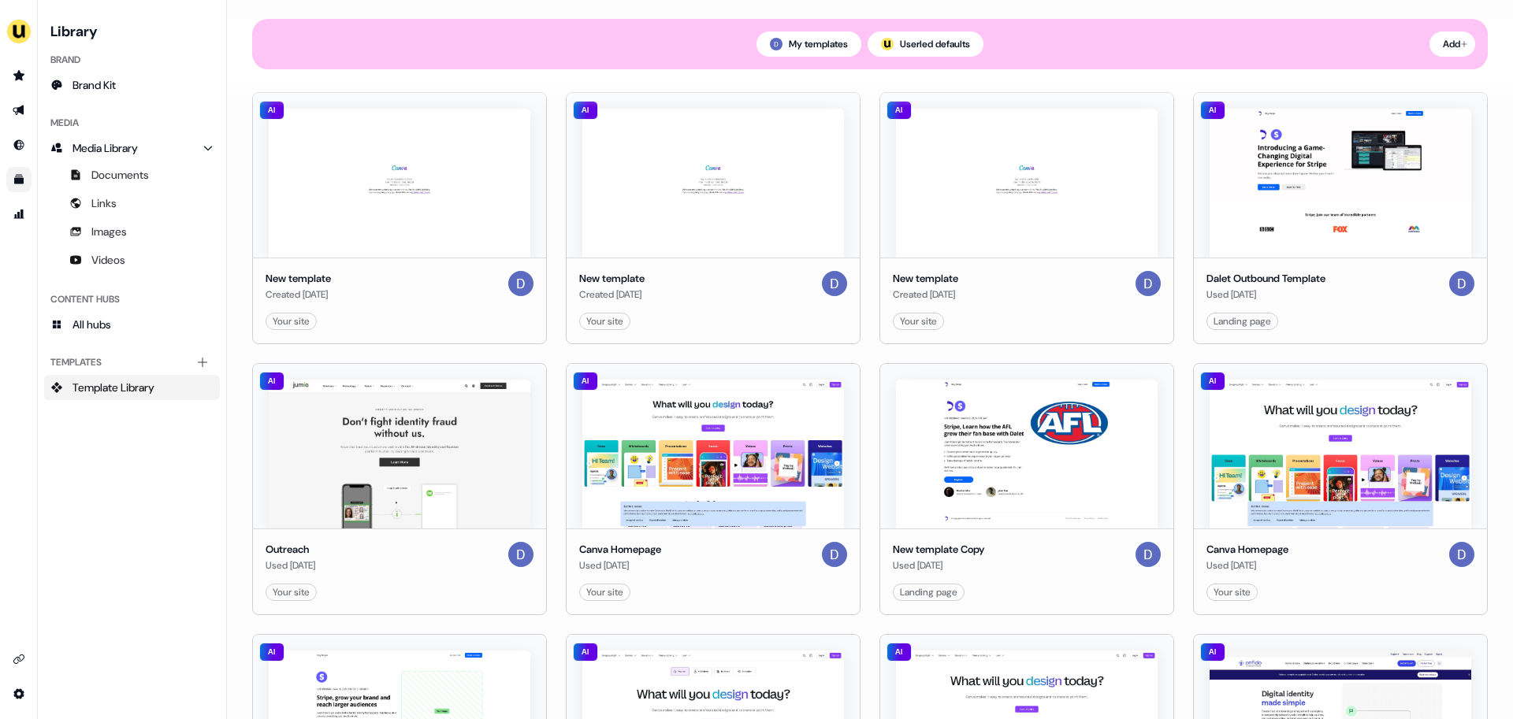
scroll to position [173, 0]
click at [677, 488] on img at bounding box center [713, 453] width 262 height 149
click at [681, 451] on img at bounding box center [713, 453] width 262 height 149
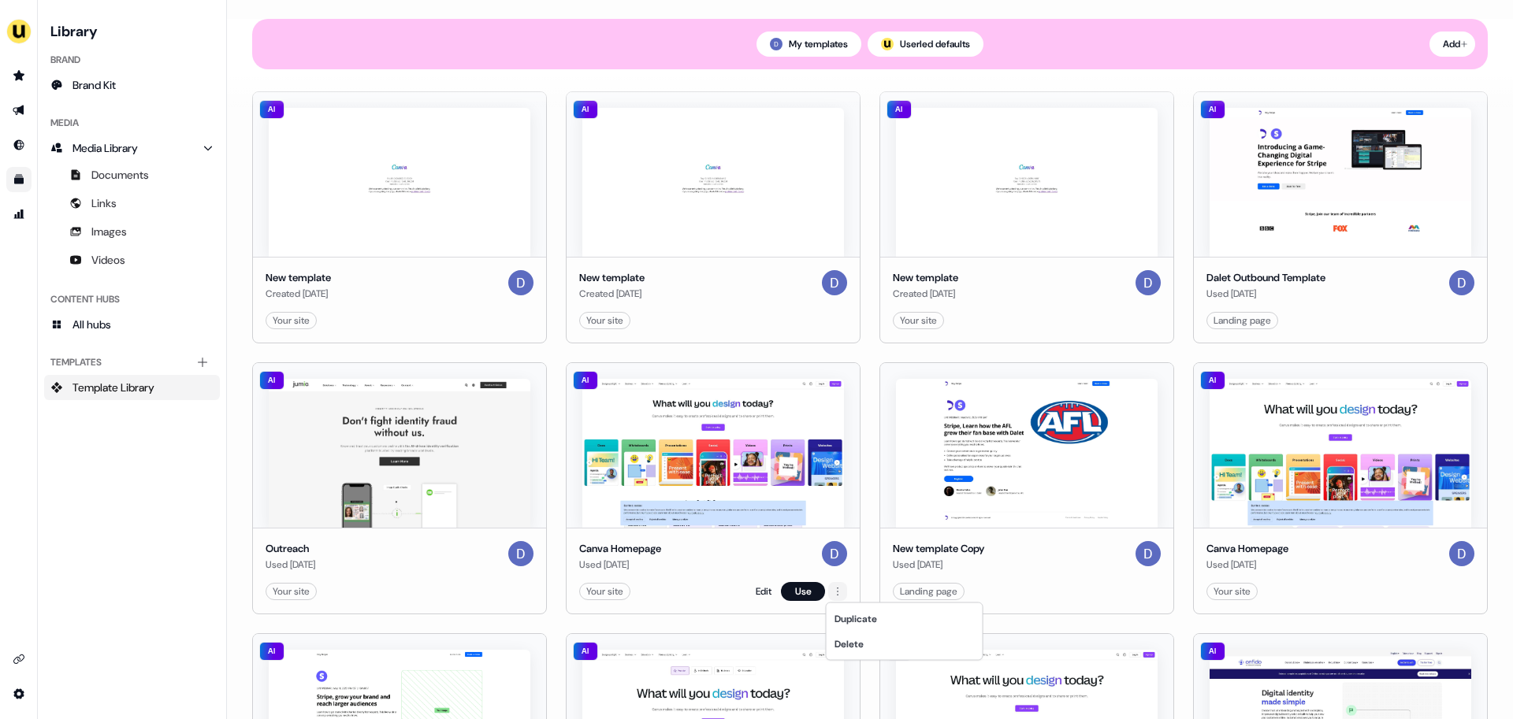
click at [839, 591] on html "For the best experience switch devices to a bigger screen. Go to [DOMAIN_NAME] …" at bounding box center [756, 359] width 1513 height 719
click at [837, 596] on html "For the best experience switch devices to a bigger screen. Go to [DOMAIN_NAME] …" at bounding box center [756, 359] width 1513 height 719
click at [797, 594] on button "Use" at bounding box center [803, 591] width 44 height 19
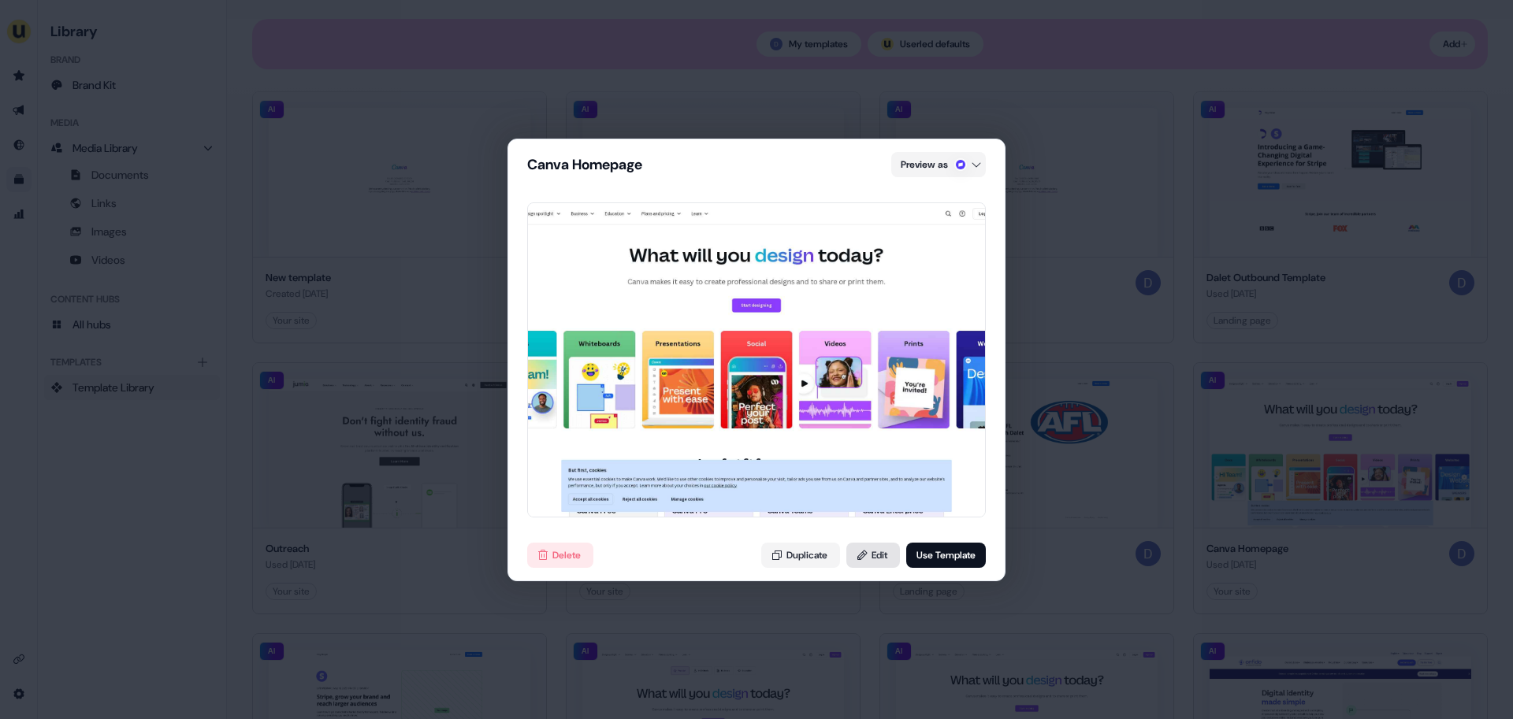
click at [863, 558] on button "Edit" at bounding box center [873, 555] width 54 height 25
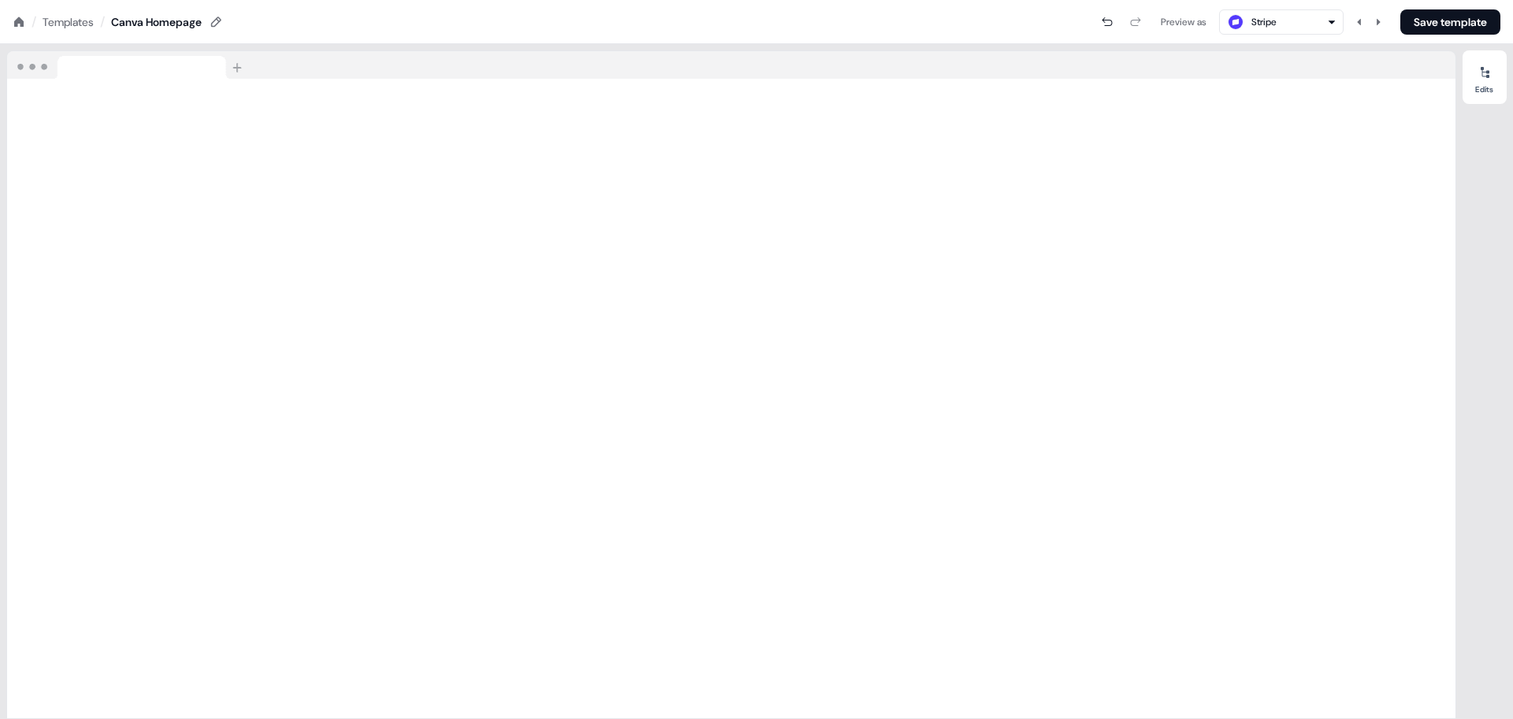
click at [17, 32] on nav "/ Templates / Canva Homepage Preview as Stripe Save template" at bounding box center [756, 22] width 1513 height 44
click at [17, 27] on icon at bounding box center [19, 22] width 13 height 13
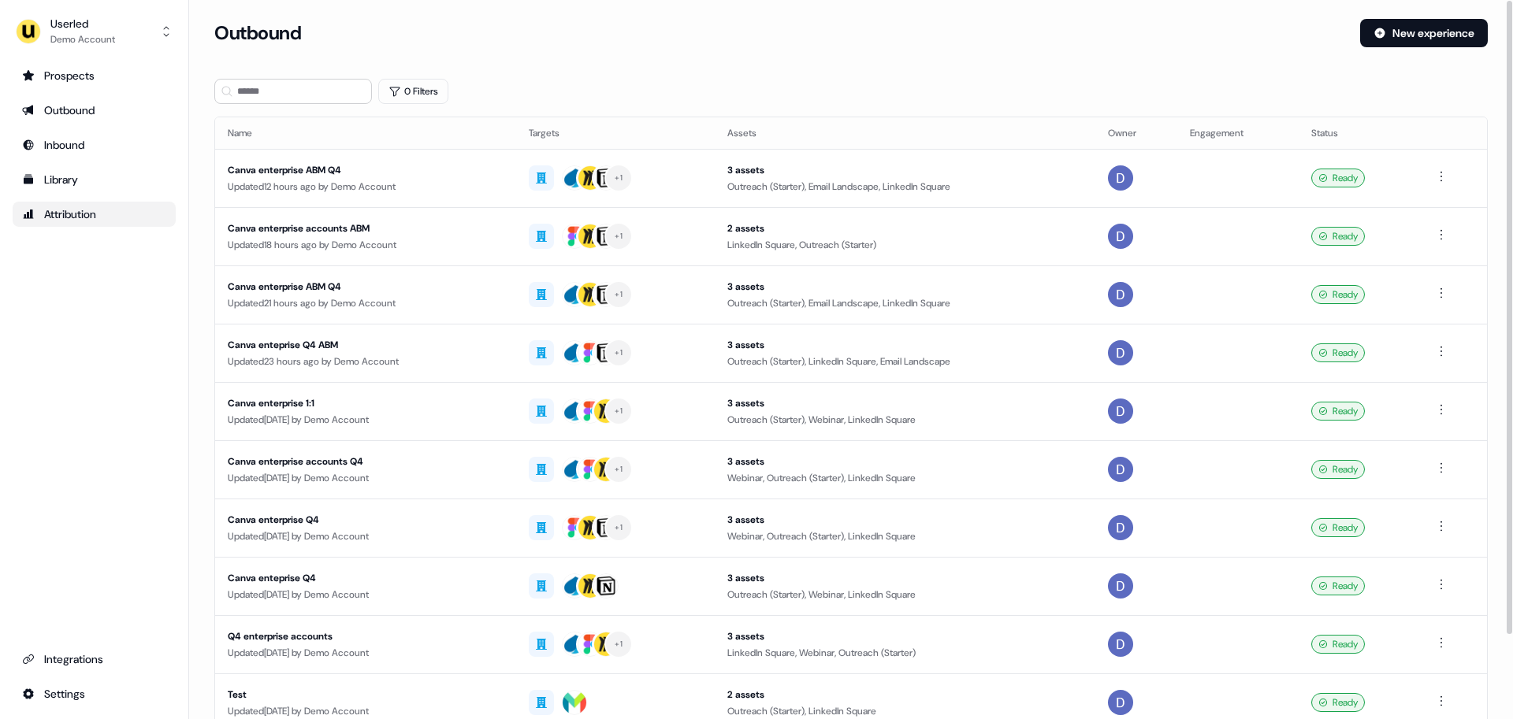
click at [87, 221] on div "Attribution" at bounding box center [94, 214] width 144 height 16
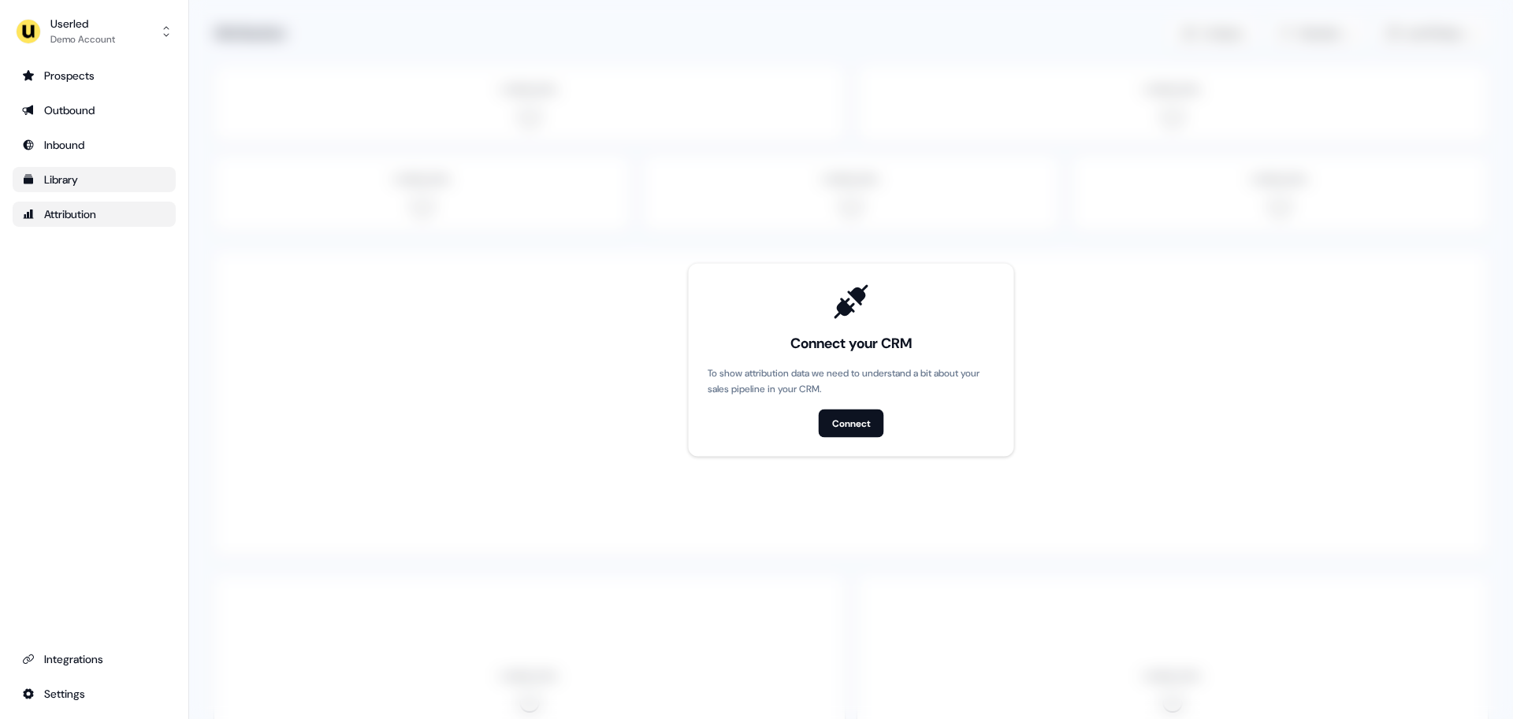
click at [79, 172] on div "Library" at bounding box center [94, 180] width 144 height 16
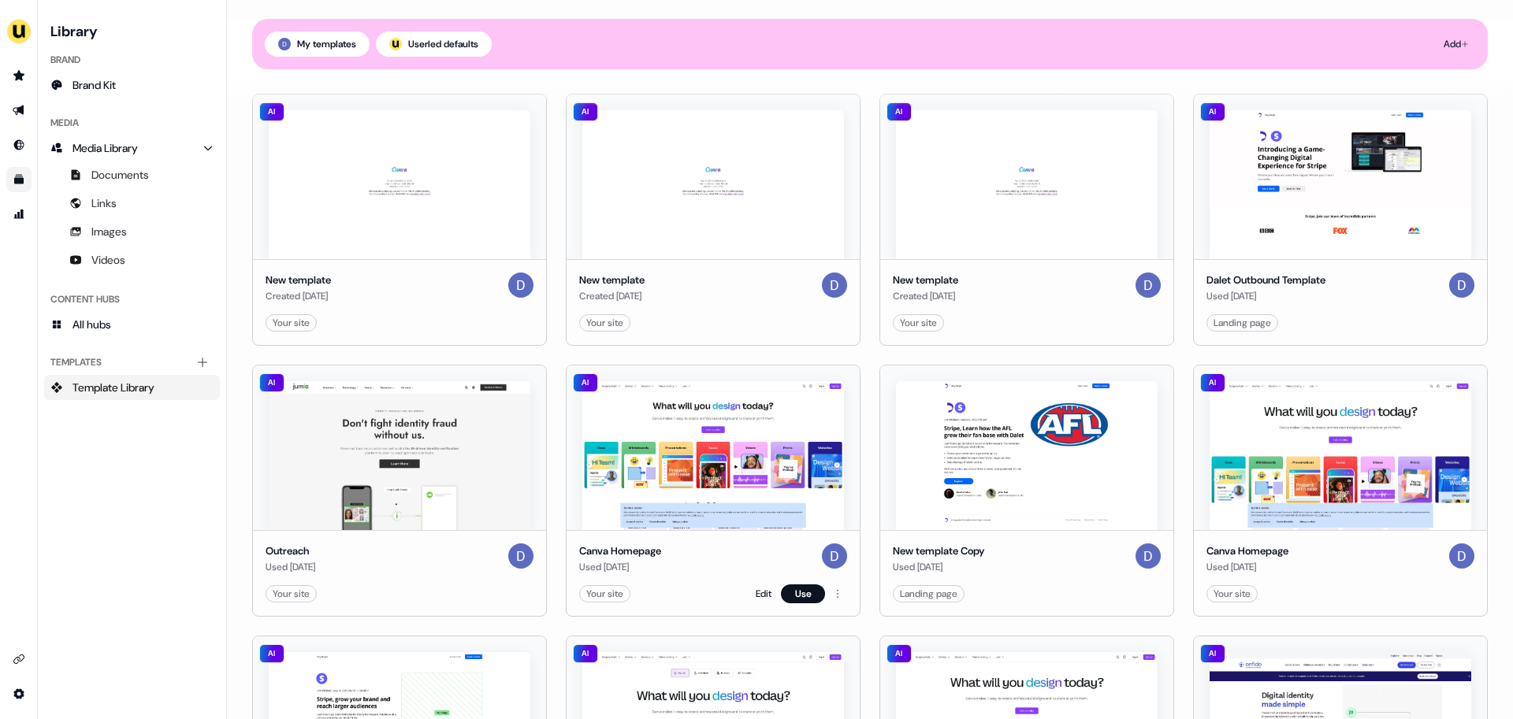
scroll to position [180, 0]
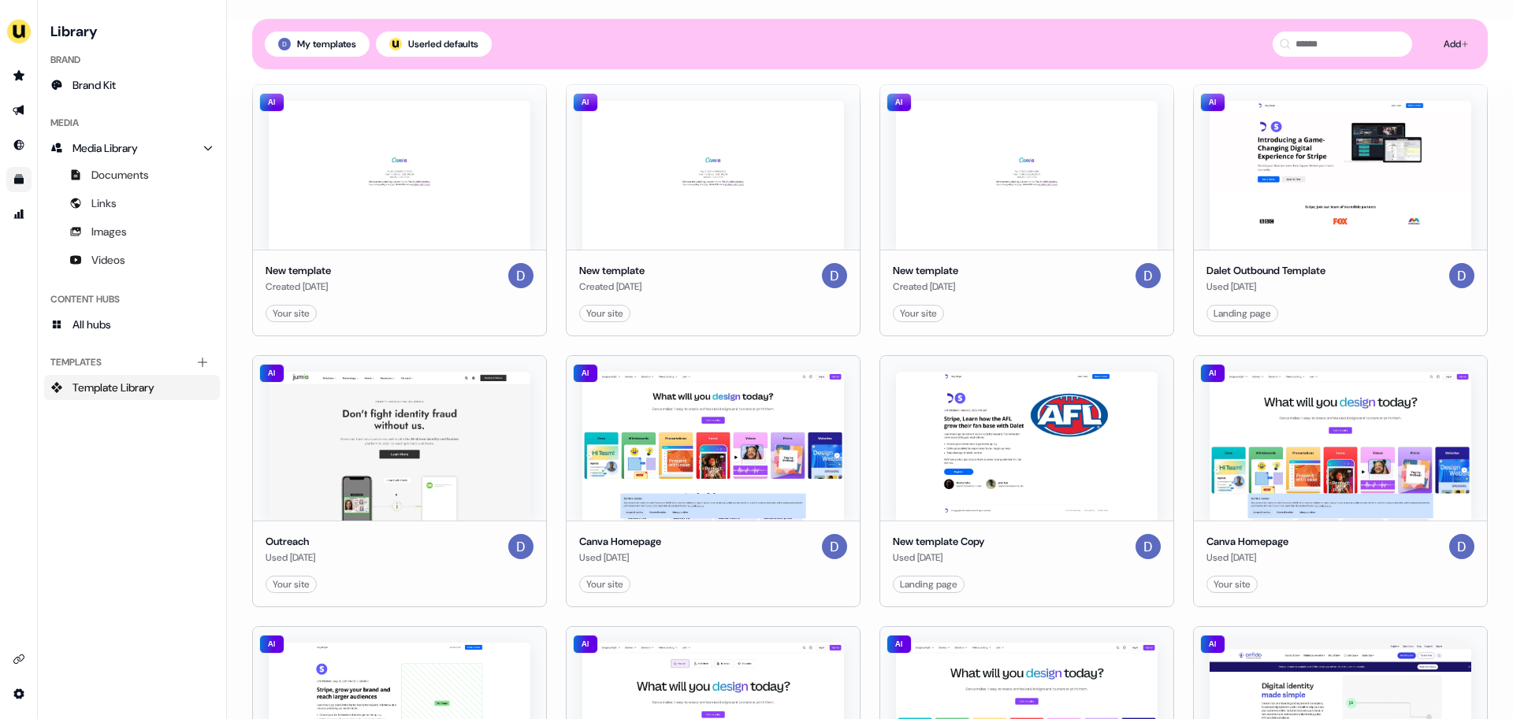
click at [129, 500] on div "Library Brand Brand Kit Media Media Library Documents Links Images Videos Conte…" at bounding box center [132, 359] width 176 height 681
click at [15, 142] on icon "Go to Inbound" at bounding box center [19, 145] width 10 height 10
click at [16, 109] on icon "Go to outbound experience" at bounding box center [19, 110] width 13 height 13
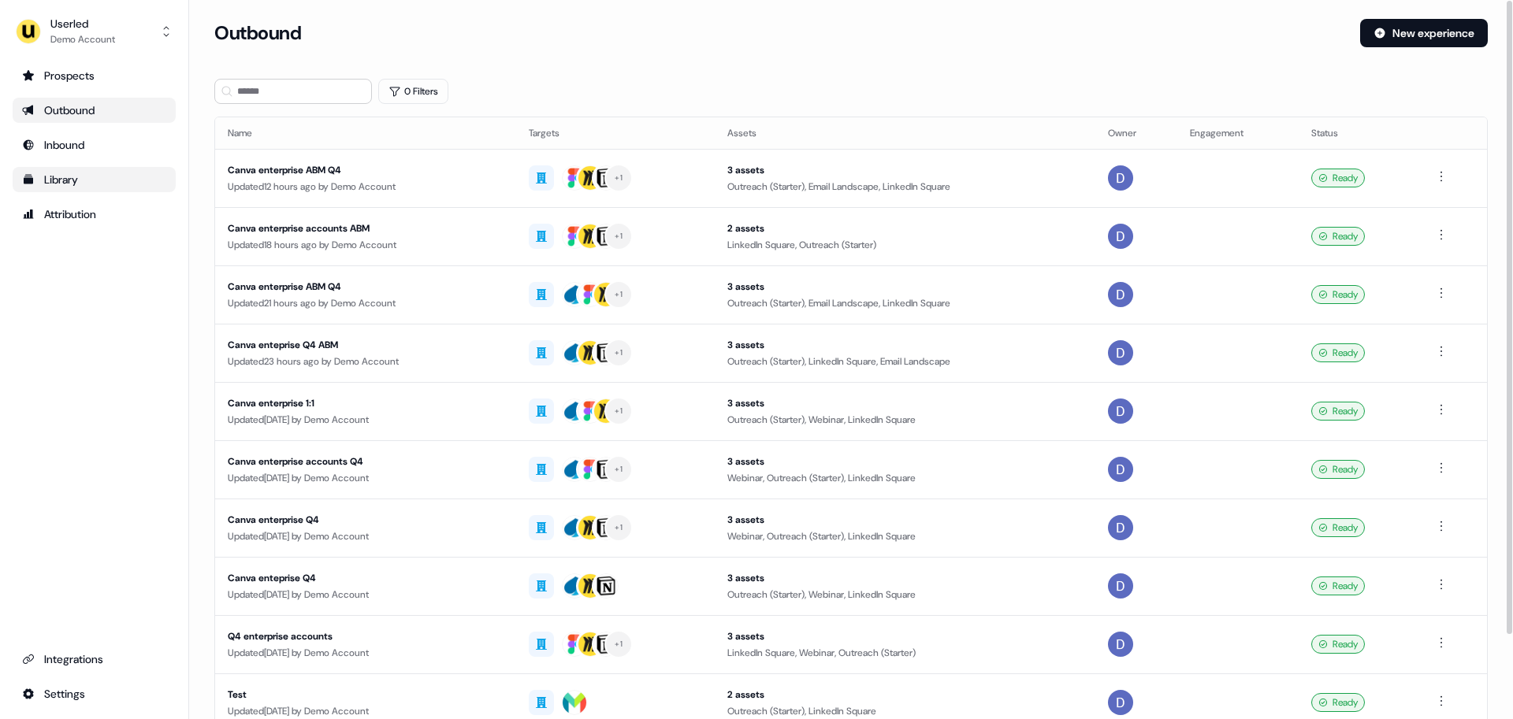
click at [635, 35] on div "Outbound" at bounding box center [780, 33] width 1133 height 28
click at [785, 56] on div "Outbound New experience" at bounding box center [850, 42] width 1273 height 47
click at [724, 67] on section "Loading... Outbound New experience 0 Filters Name Targets Assets Owner Engageme…" at bounding box center [850, 417] width 1323 height 796
click at [292, 173] on div "Canva enterprise ABM Q4" at bounding box center [366, 170] width 276 height 16
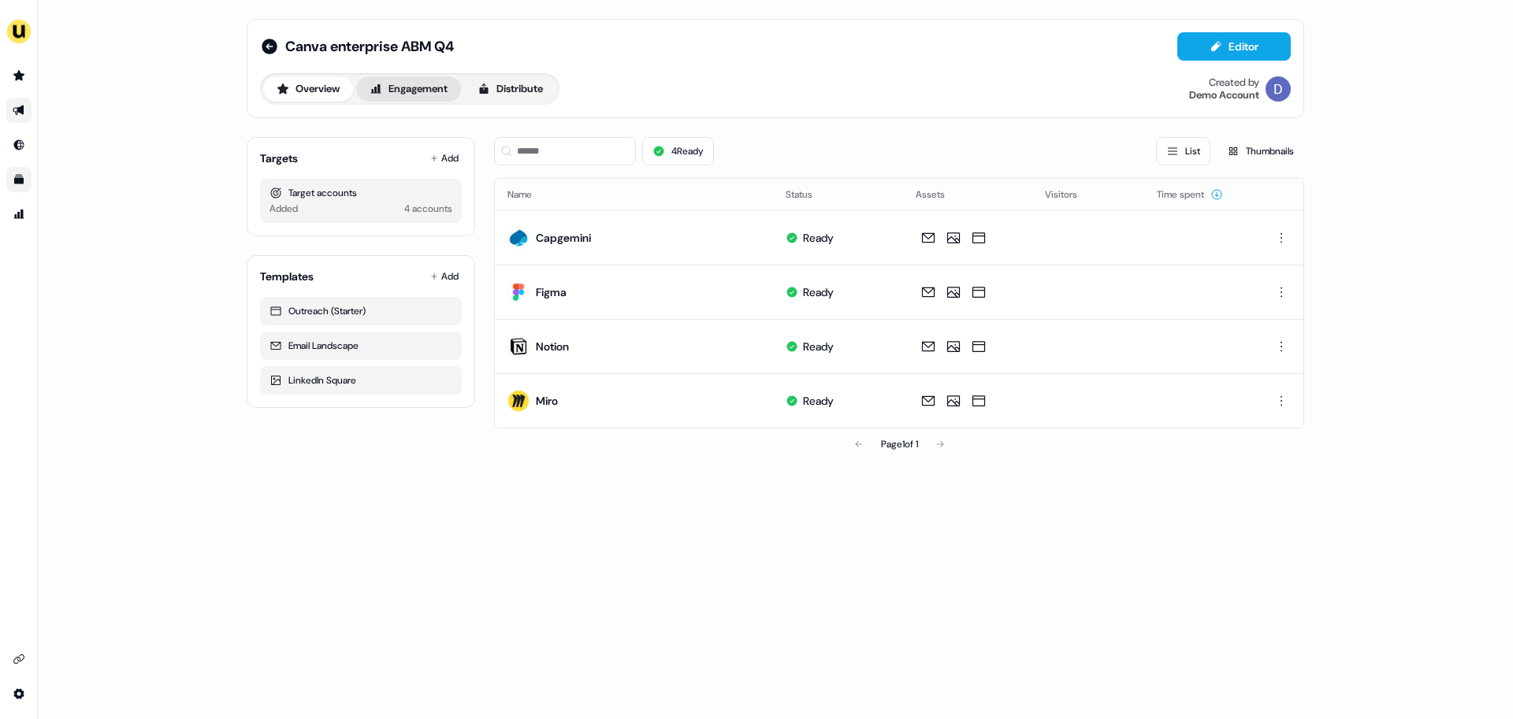
click at [425, 95] on button "Engagement" at bounding box center [408, 88] width 105 height 25
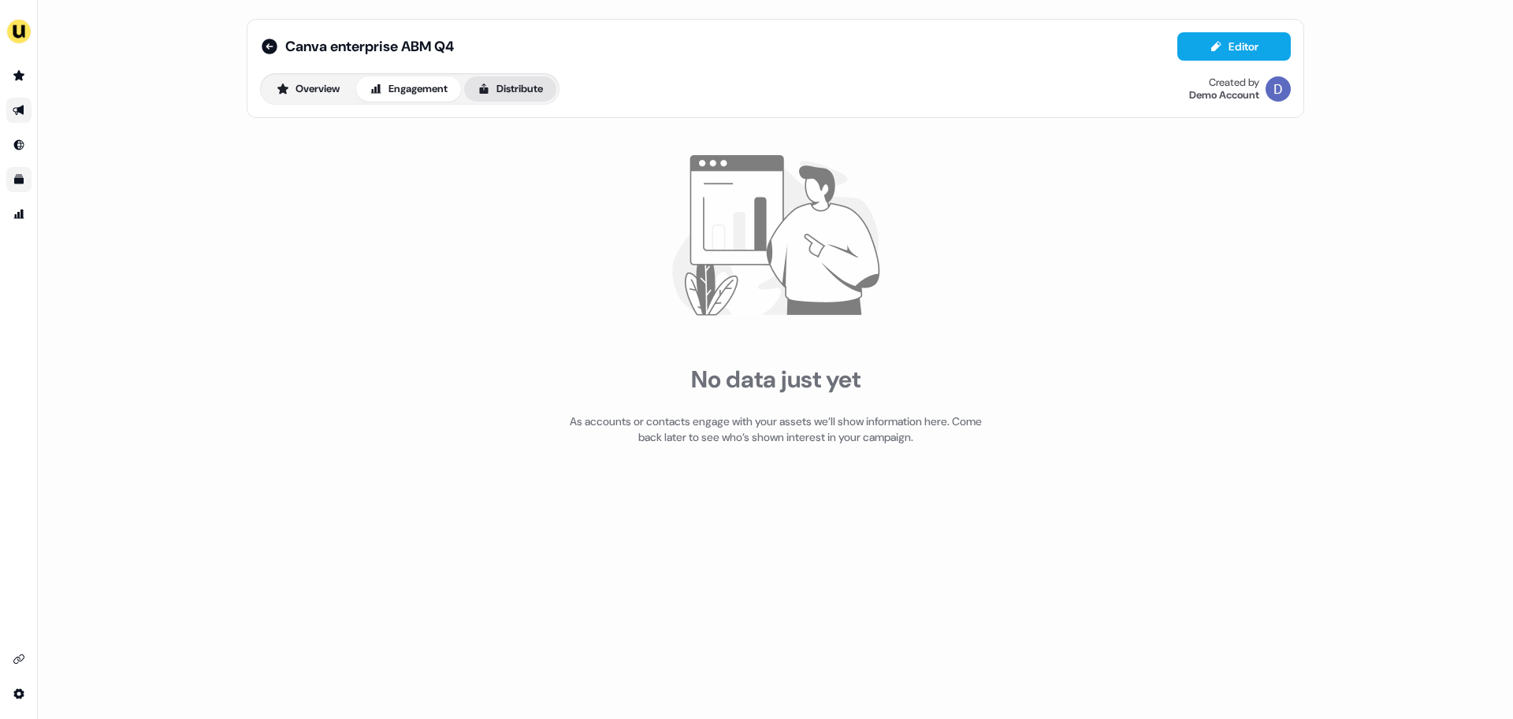
click at [543, 82] on button "Distribute" at bounding box center [510, 88] width 92 height 25
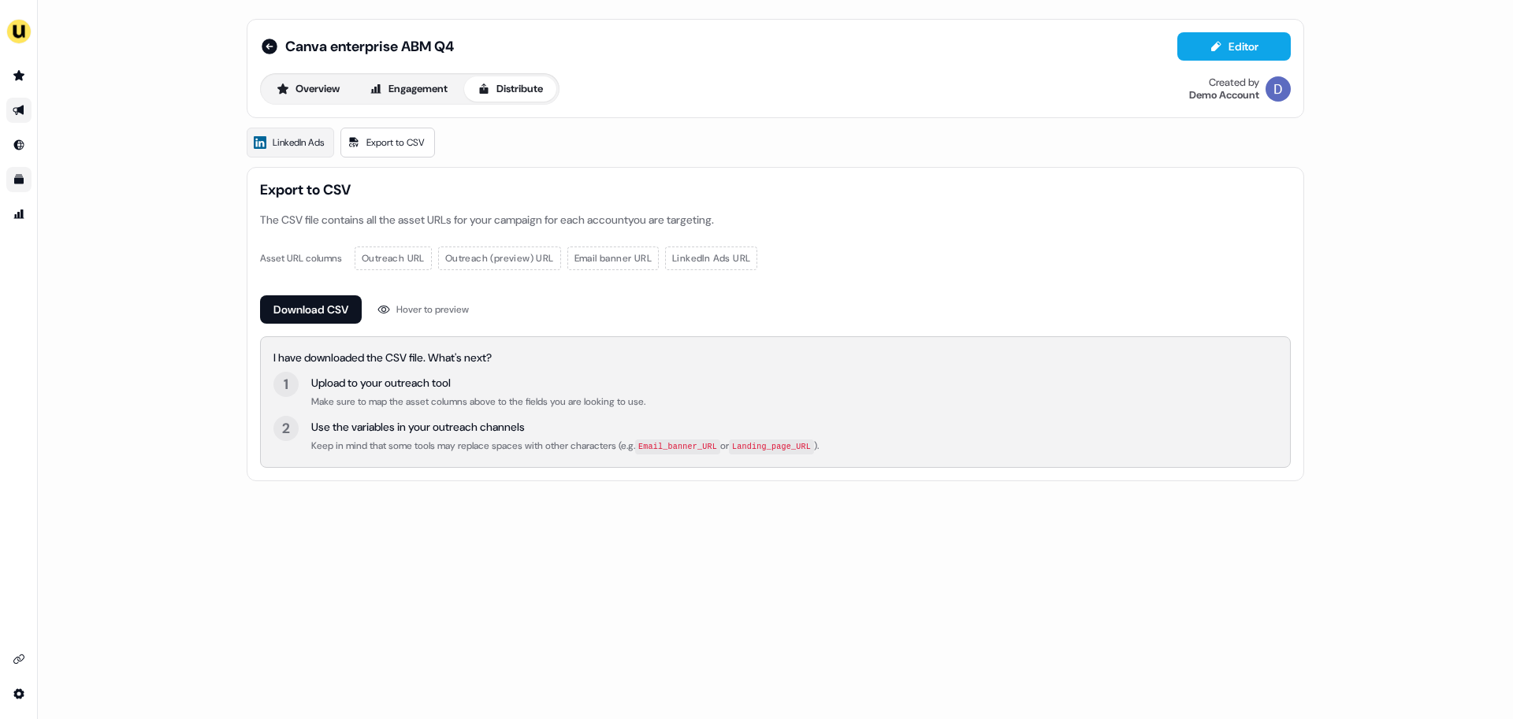
click at [226, 221] on div "Canva enterprise ABM Q4 Editor Overview Engagement Distribute Created by Demo A…" at bounding box center [775, 359] width 1475 height 719
click at [306, 142] on span "LinkedIn Ads" at bounding box center [298, 143] width 51 height 16
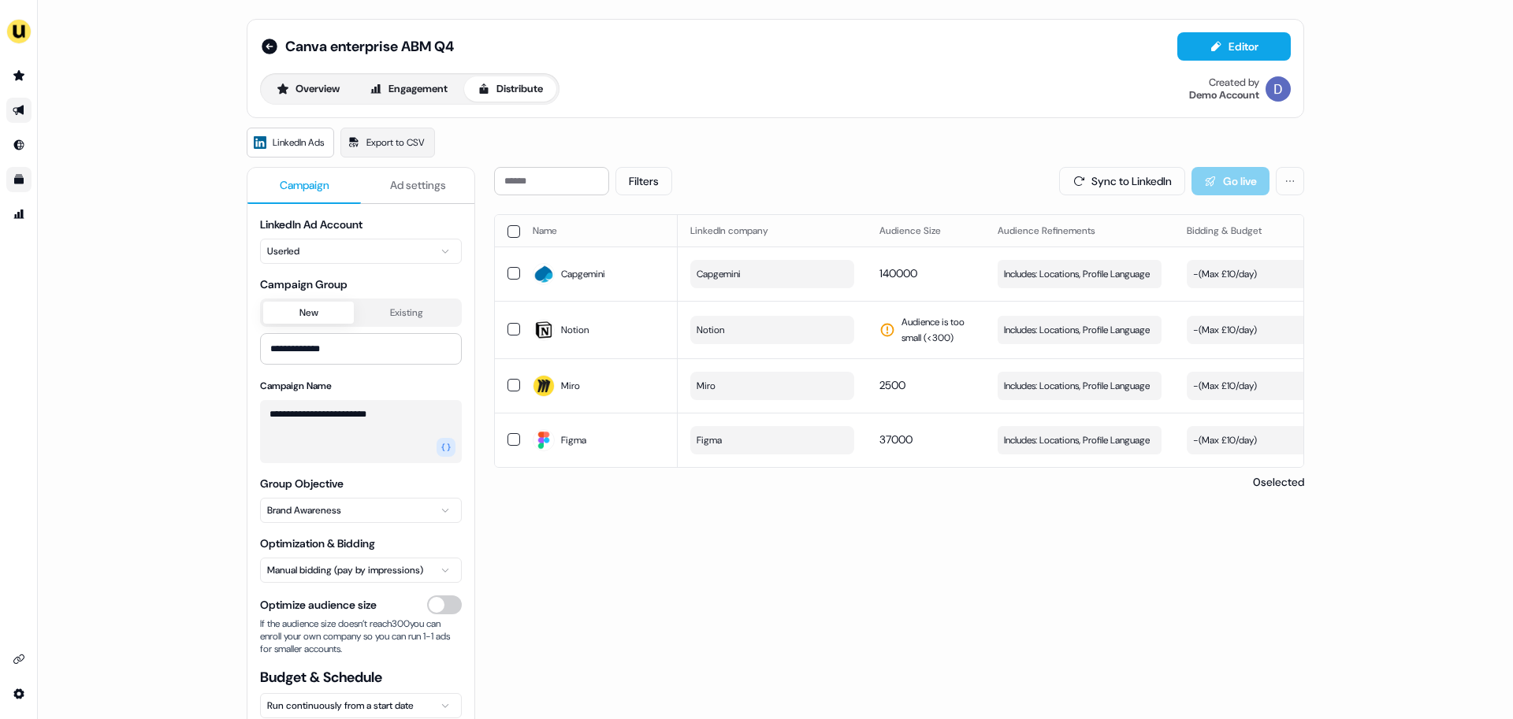
click at [350, 246] on html "**********" at bounding box center [756, 359] width 1513 height 719
click at [364, 232] on html "**********" at bounding box center [756, 359] width 1513 height 719
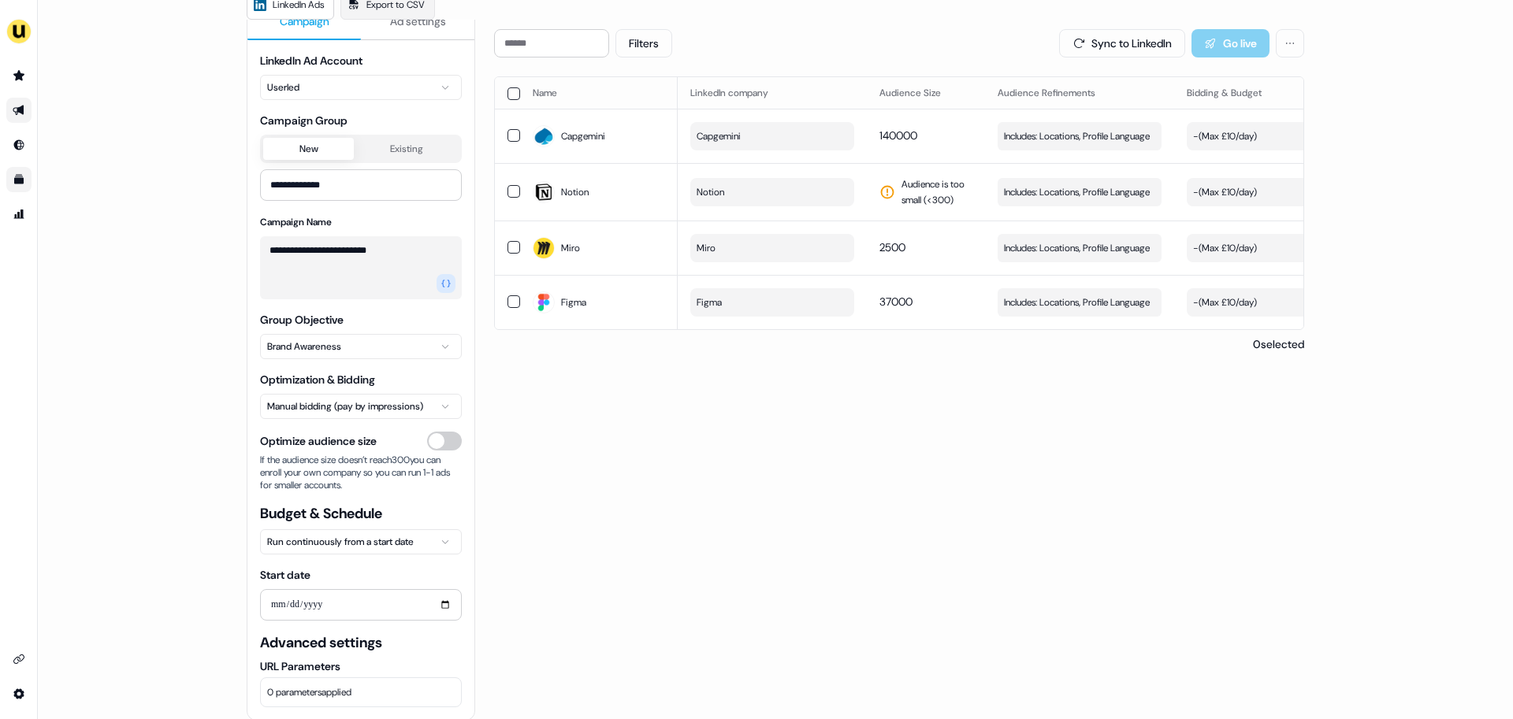
scroll to position [158, 0]
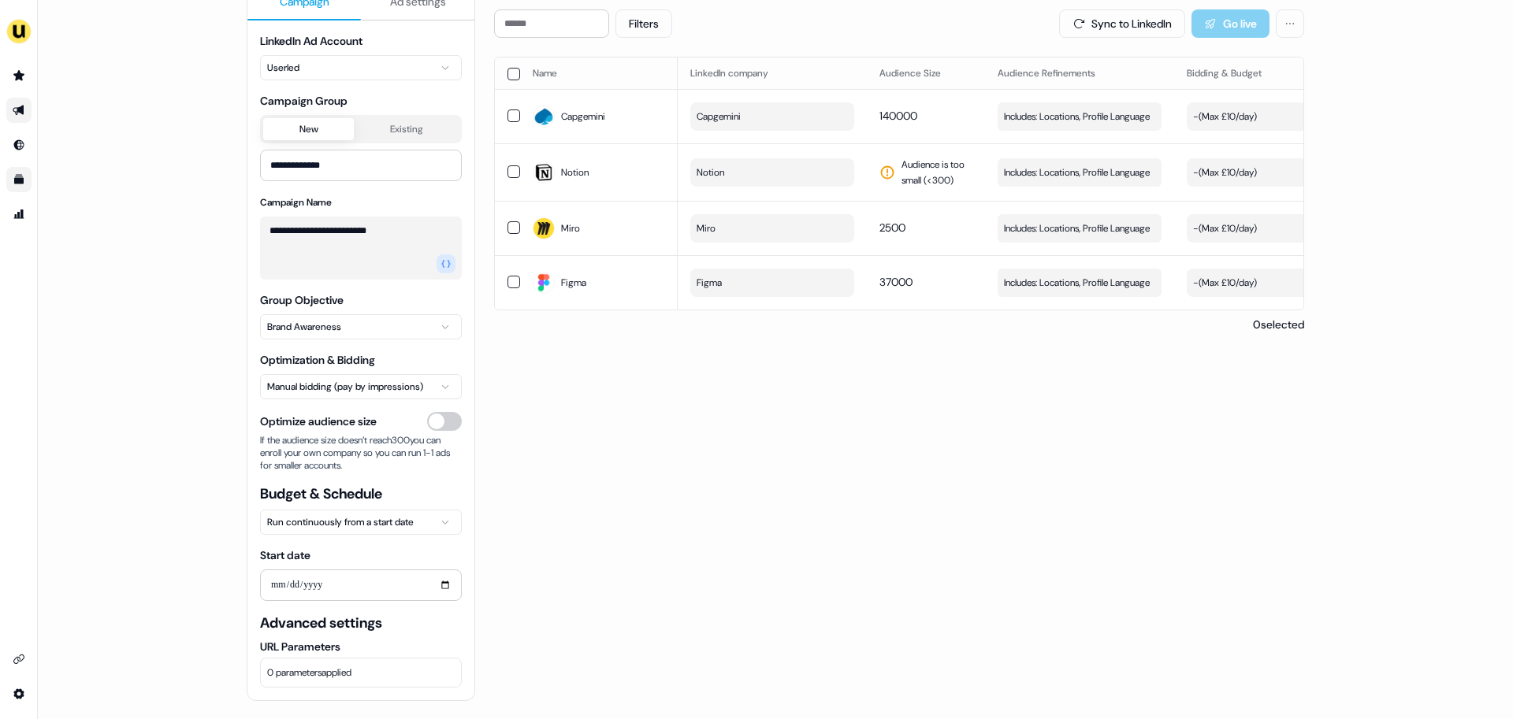
click at [284, 336] on html "**********" at bounding box center [756, 359] width 1513 height 719
click at [230, 336] on html "**********" at bounding box center [756, 359] width 1513 height 719
click at [308, 395] on html "**********" at bounding box center [756, 359] width 1513 height 719
click at [487, 399] on html "**********" at bounding box center [756, 359] width 1513 height 719
click at [310, 379] on html "**********" at bounding box center [756, 359] width 1513 height 719
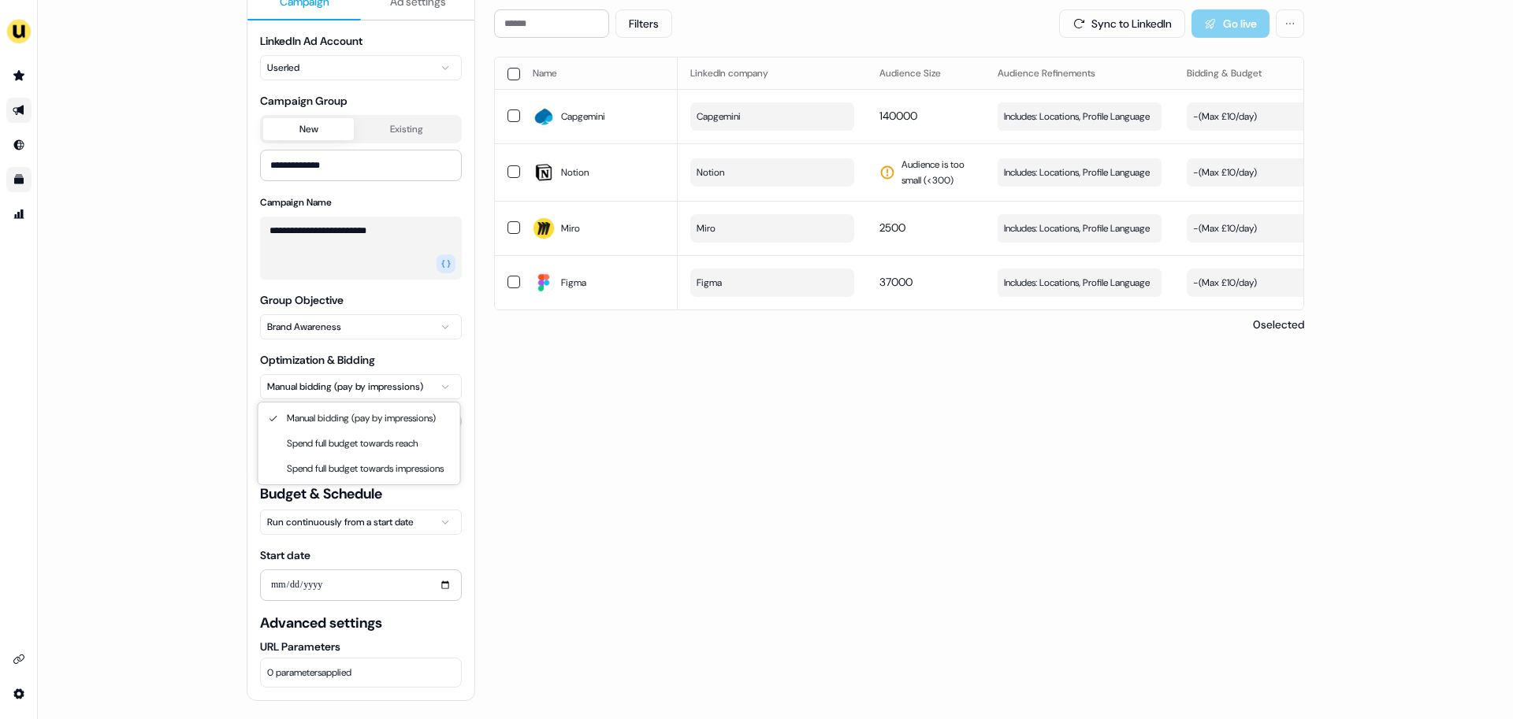
click at [515, 393] on html "**********" at bounding box center [756, 359] width 1513 height 719
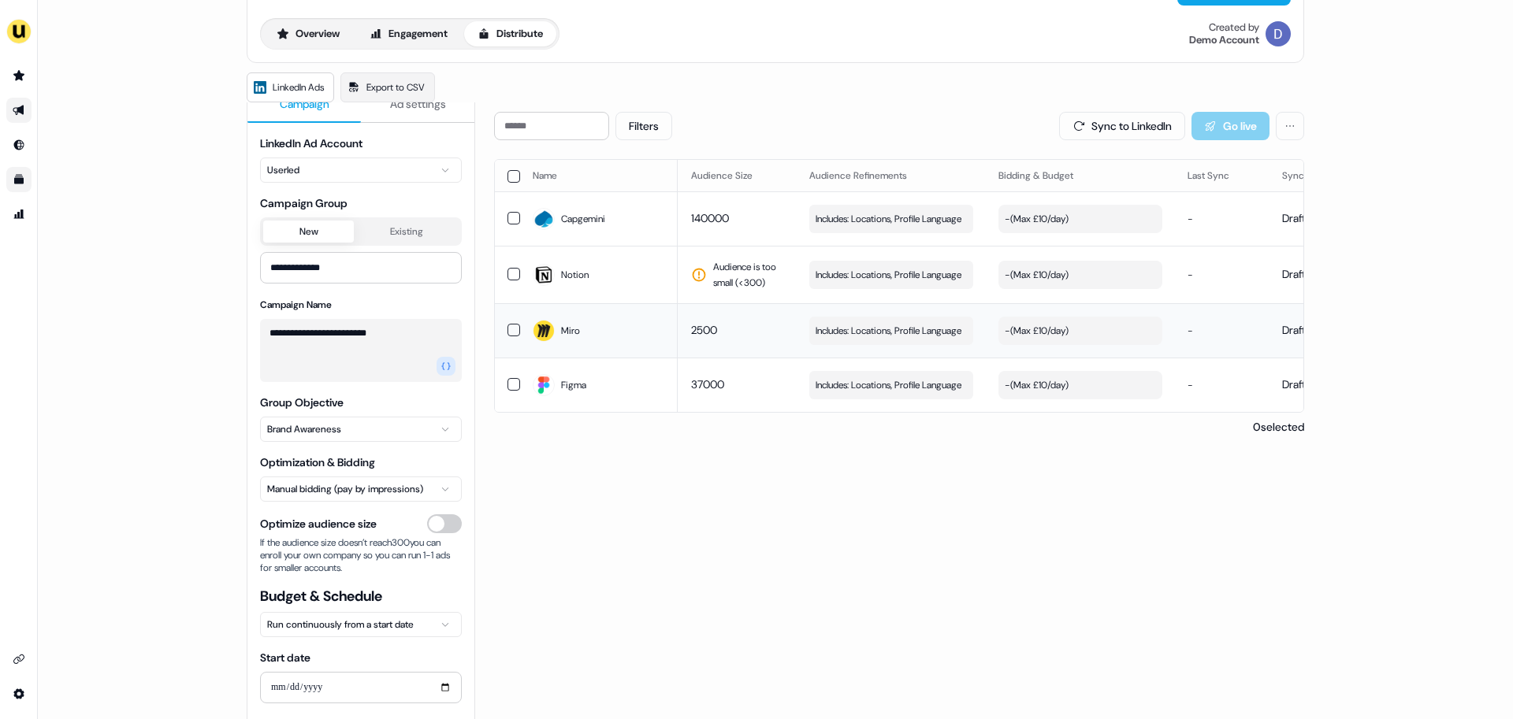
scroll to position [58, 0]
click at [934, 499] on div "Filters Sync to LinkedIn Go live Name LinkedIn company Audience Size Audience R…" at bounding box center [899, 455] width 810 height 691
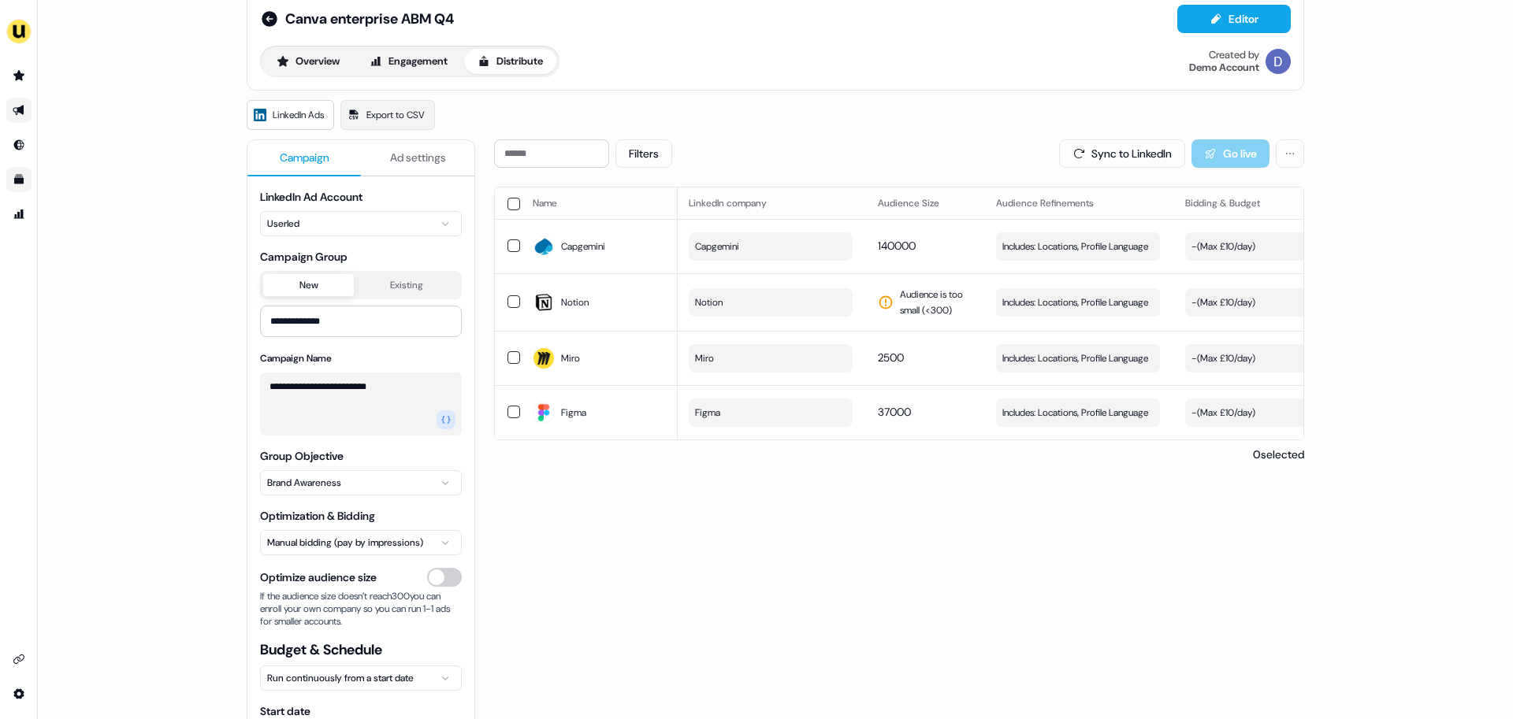
scroll to position [0, 0]
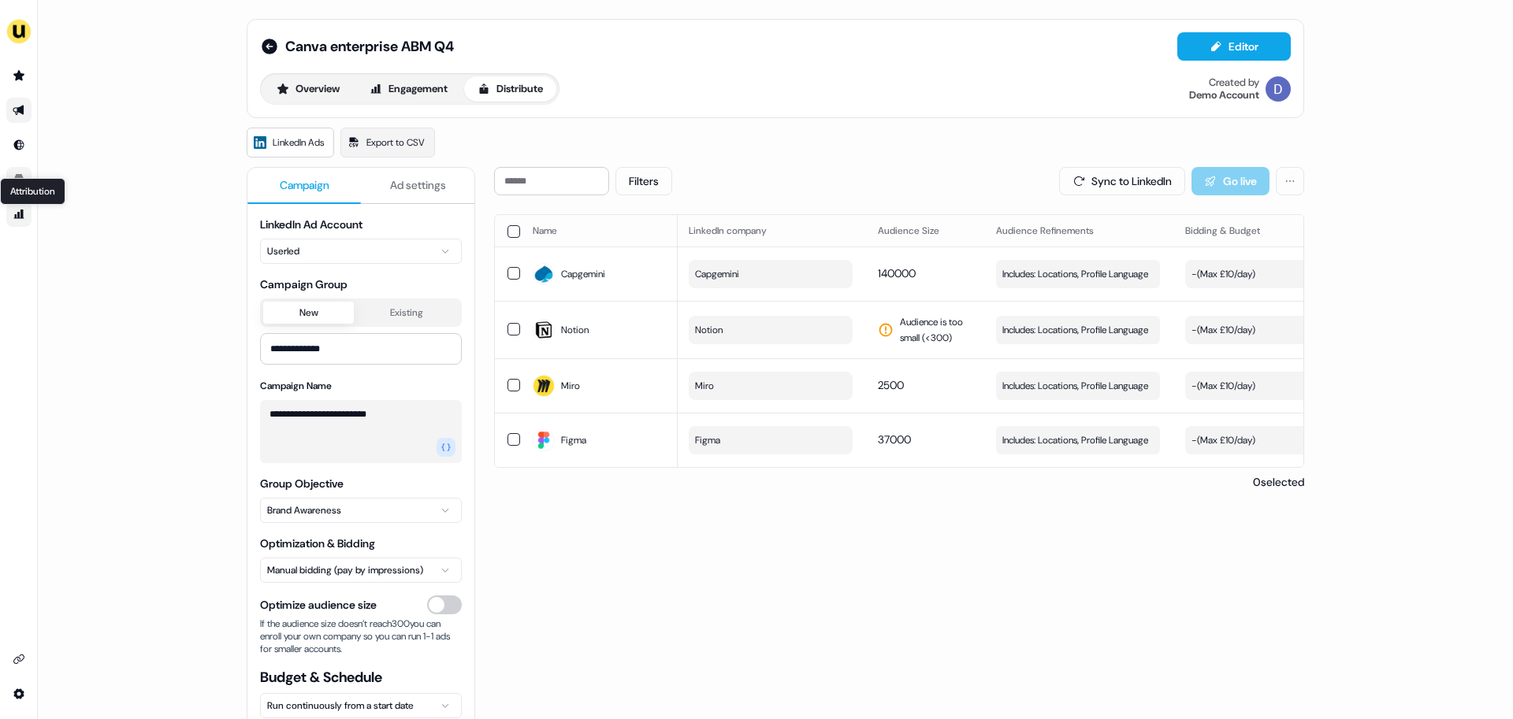
click at [16, 208] on icon "Go to attribution" at bounding box center [19, 214] width 13 height 13
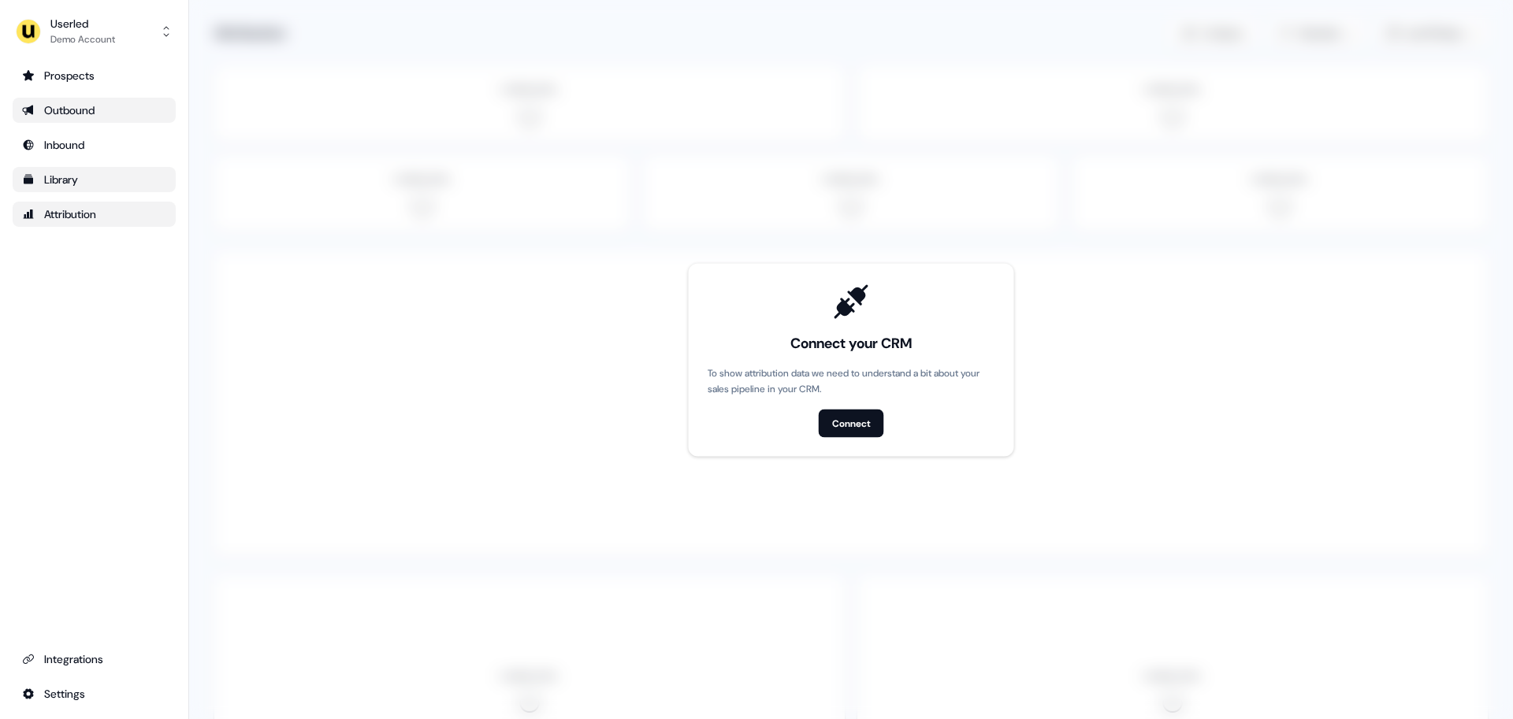
click at [69, 110] on div "Outbound" at bounding box center [94, 110] width 144 height 16
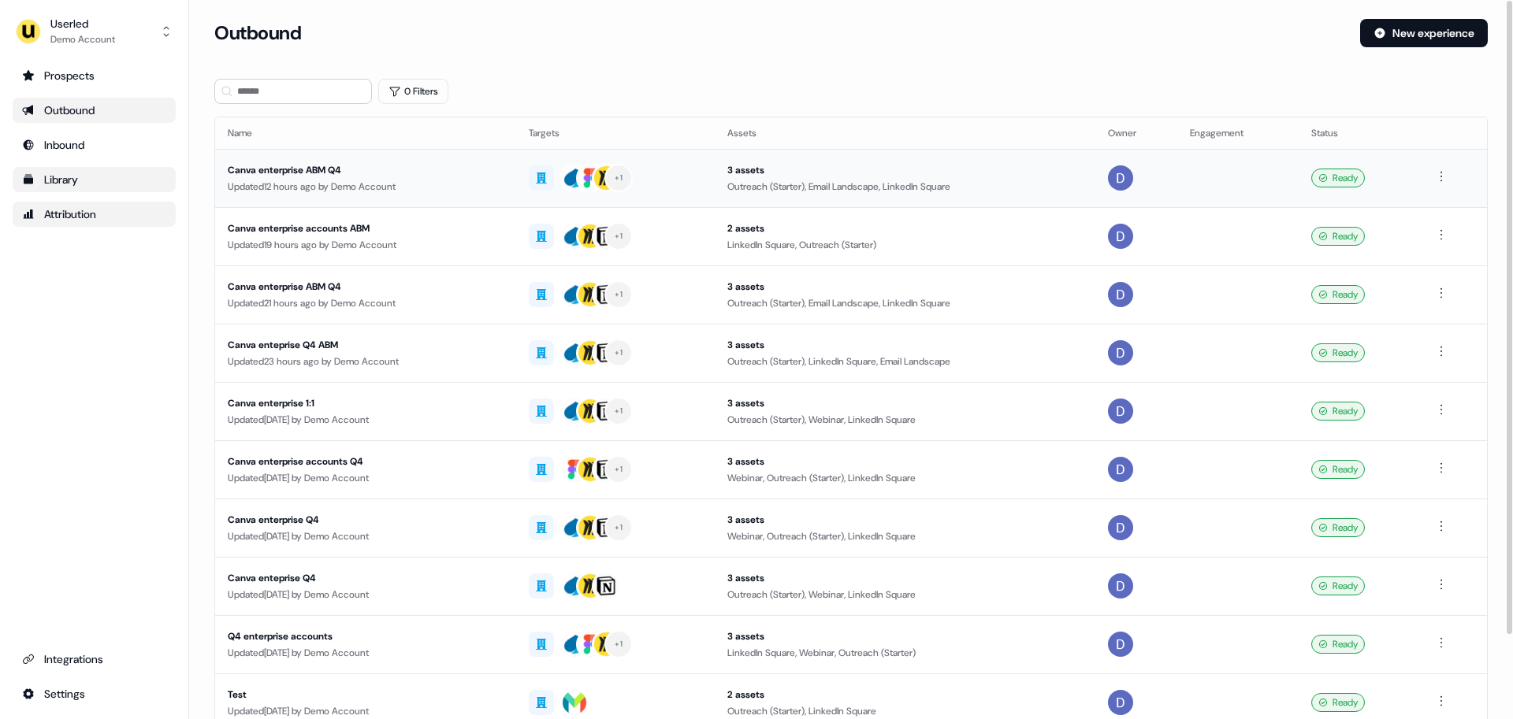
click at [354, 167] on div "Canva enterprise ABM Q4" at bounding box center [366, 170] width 276 height 16
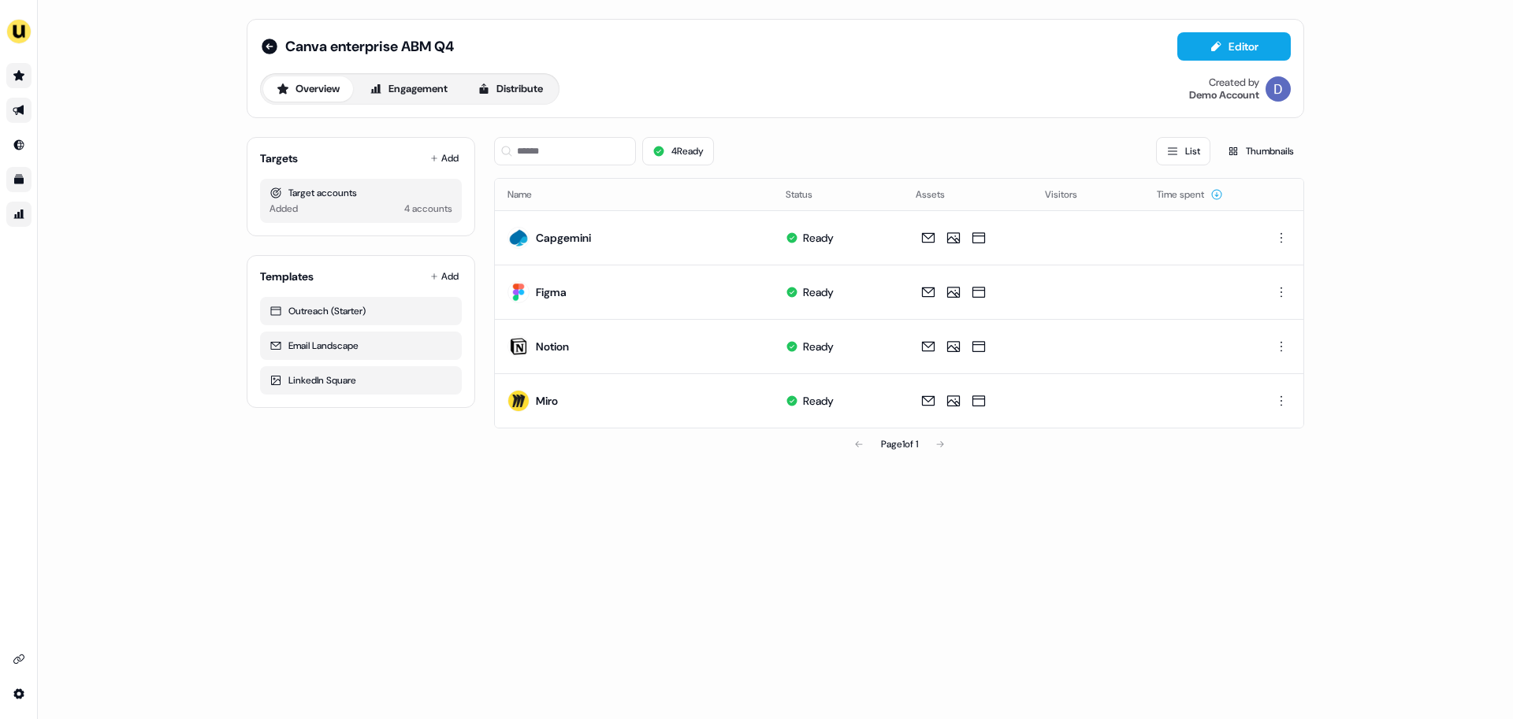
click at [10, 72] on link "Go to prospects" at bounding box center [18, 75] width 25 height 25
